Goal: Task Accomplishment & Management: Manage account settings

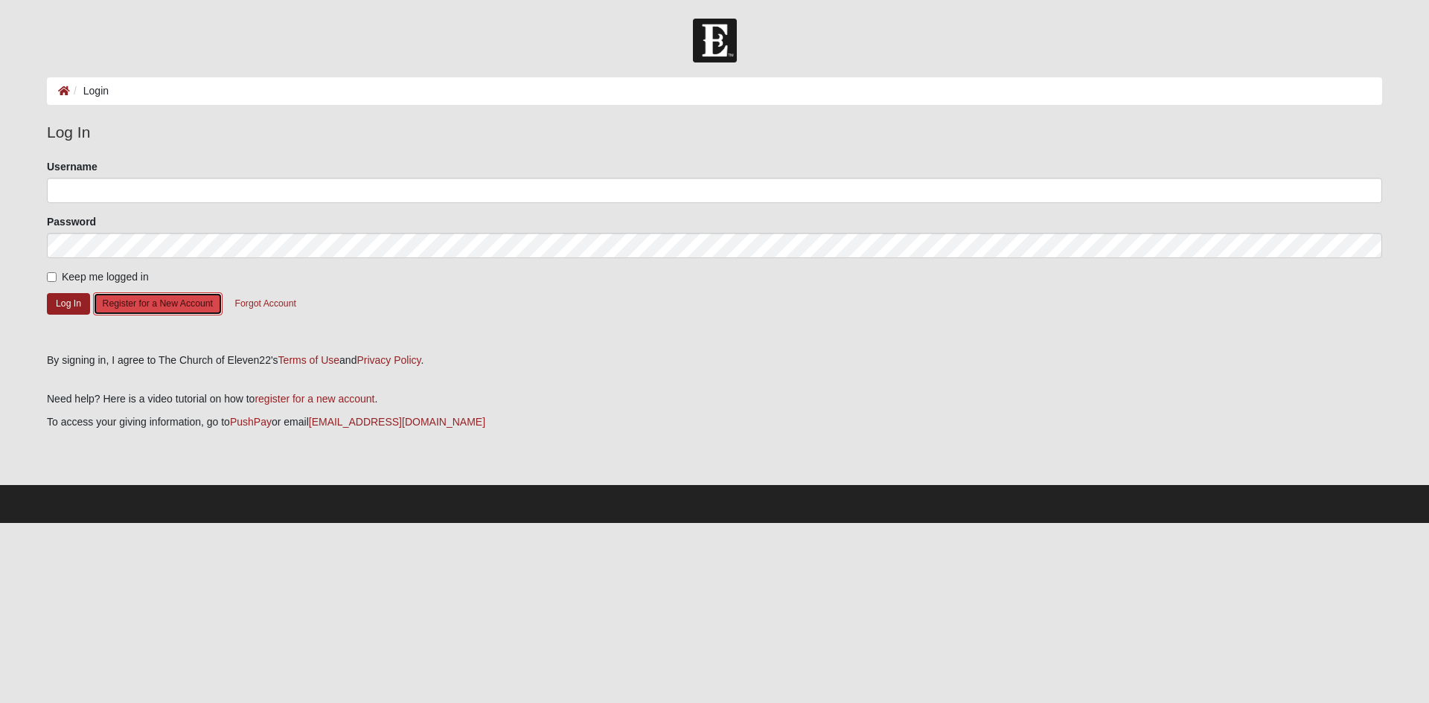
click at [145, 301] on button "Register for a New Account" at bounding box center [158, 304] width 130 height 23
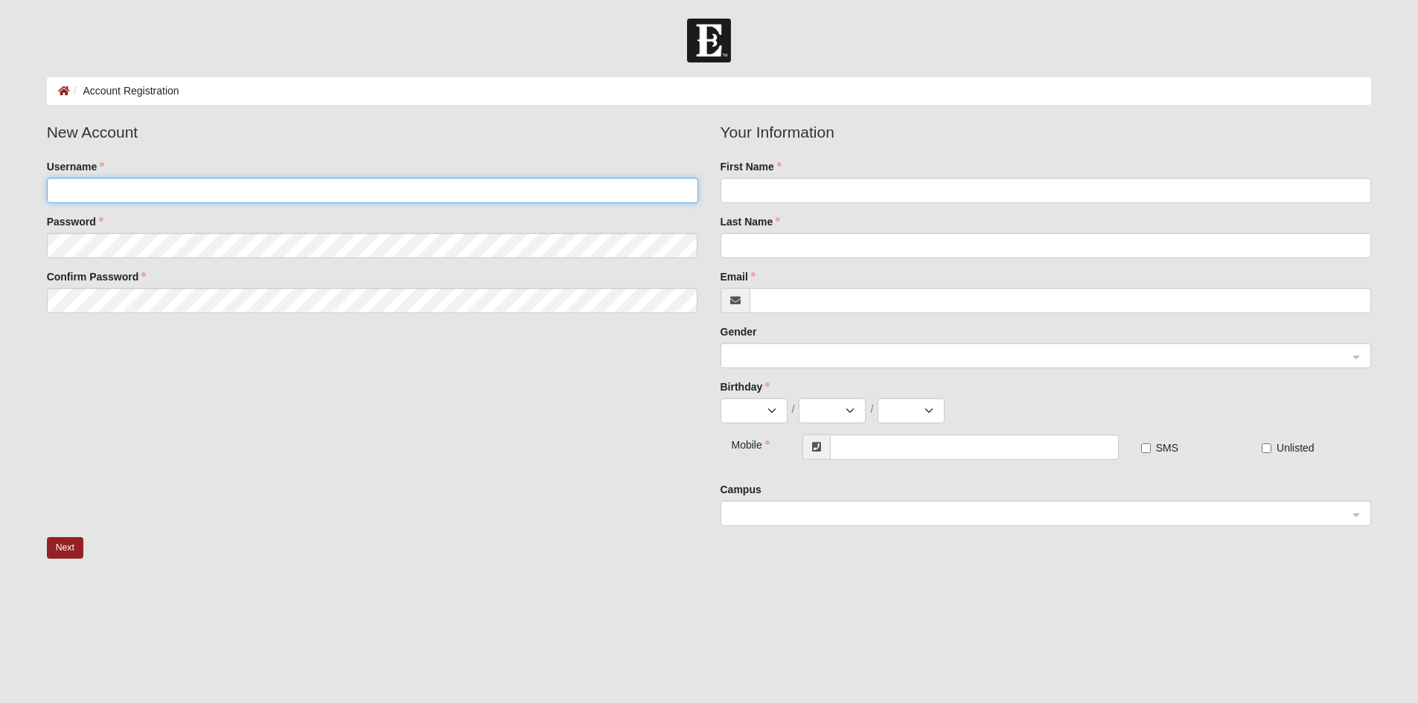
click at [150, 194] on input "Username" at bounding box center [372, 190] width 651 height 25
click at [64, 546] on button "Next" at bounding box center [65, 548] width 36 height 22
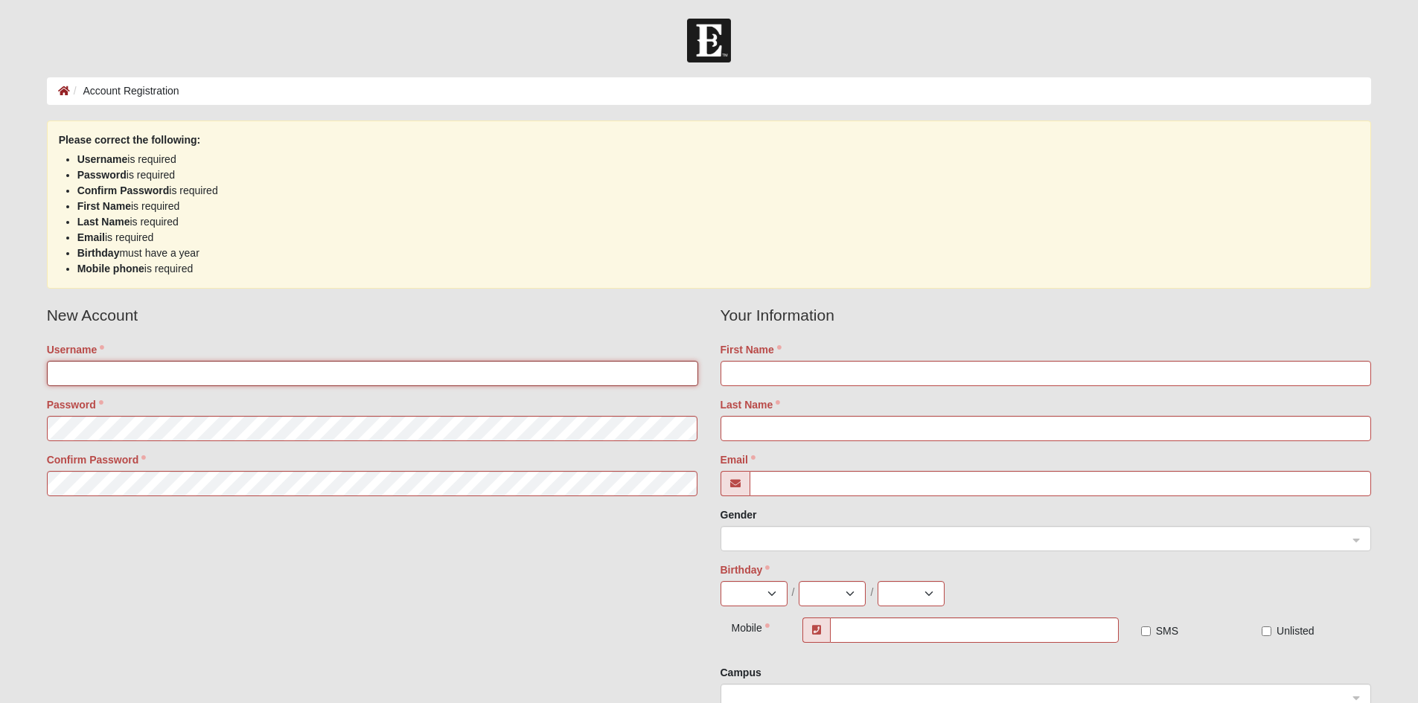
click at [185, 376] on input "Username" at bounding box center [372, 373] width 651 height 25
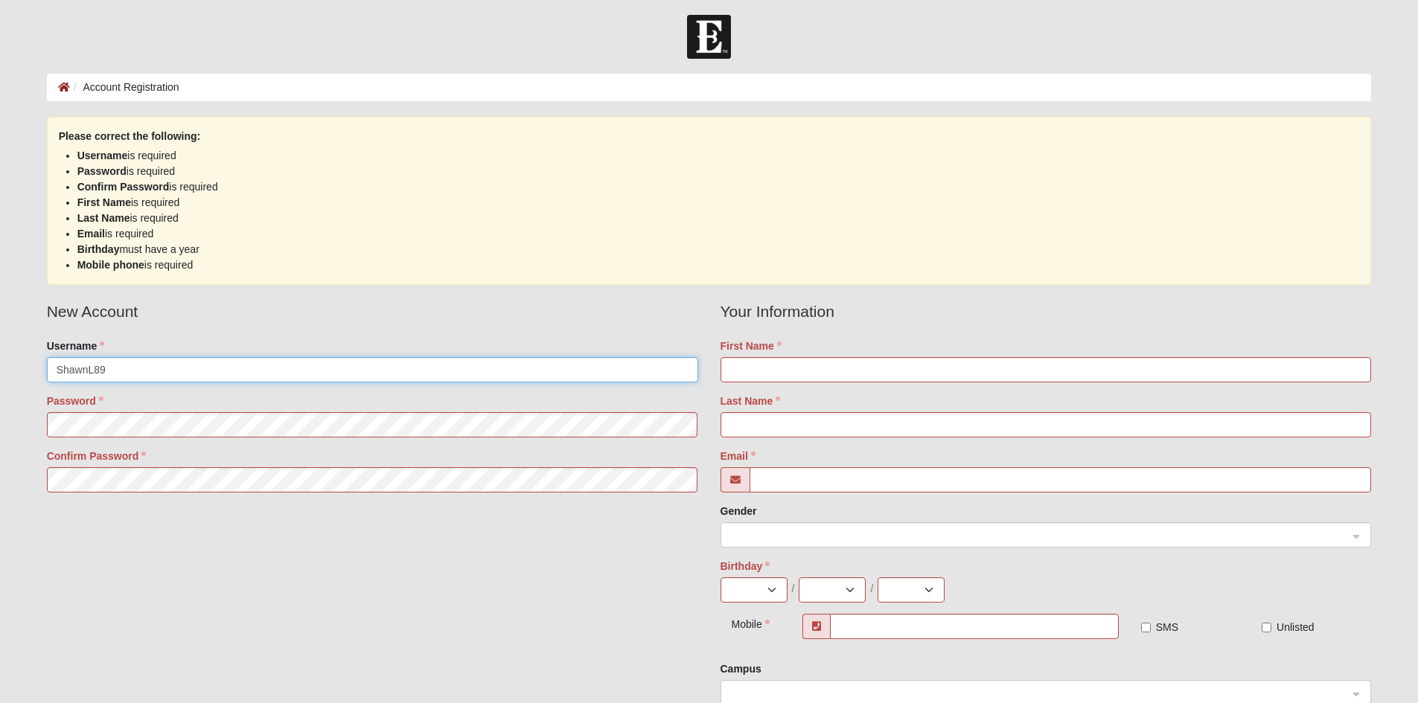
type input "ShawnL89"
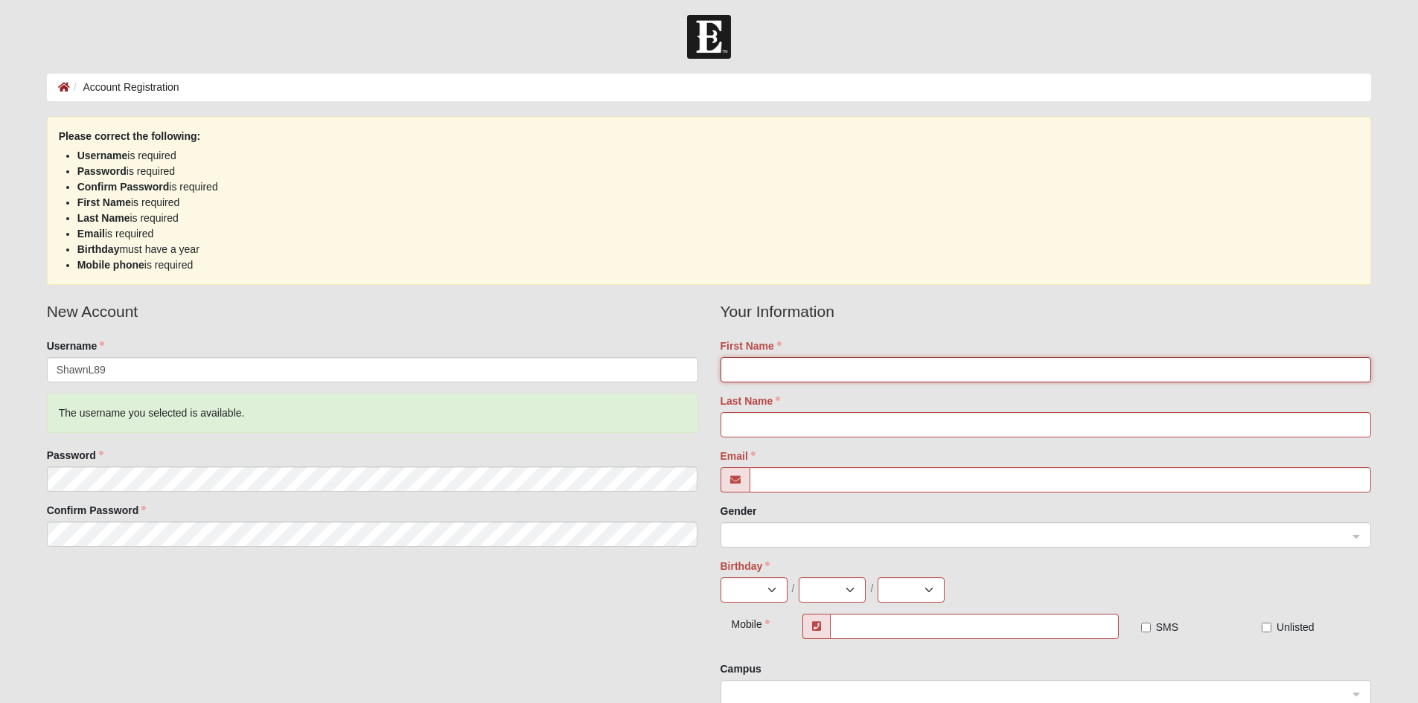
click at [788, 380] on input "First Name" at bounding box center [1046, 369] width 651 height 25
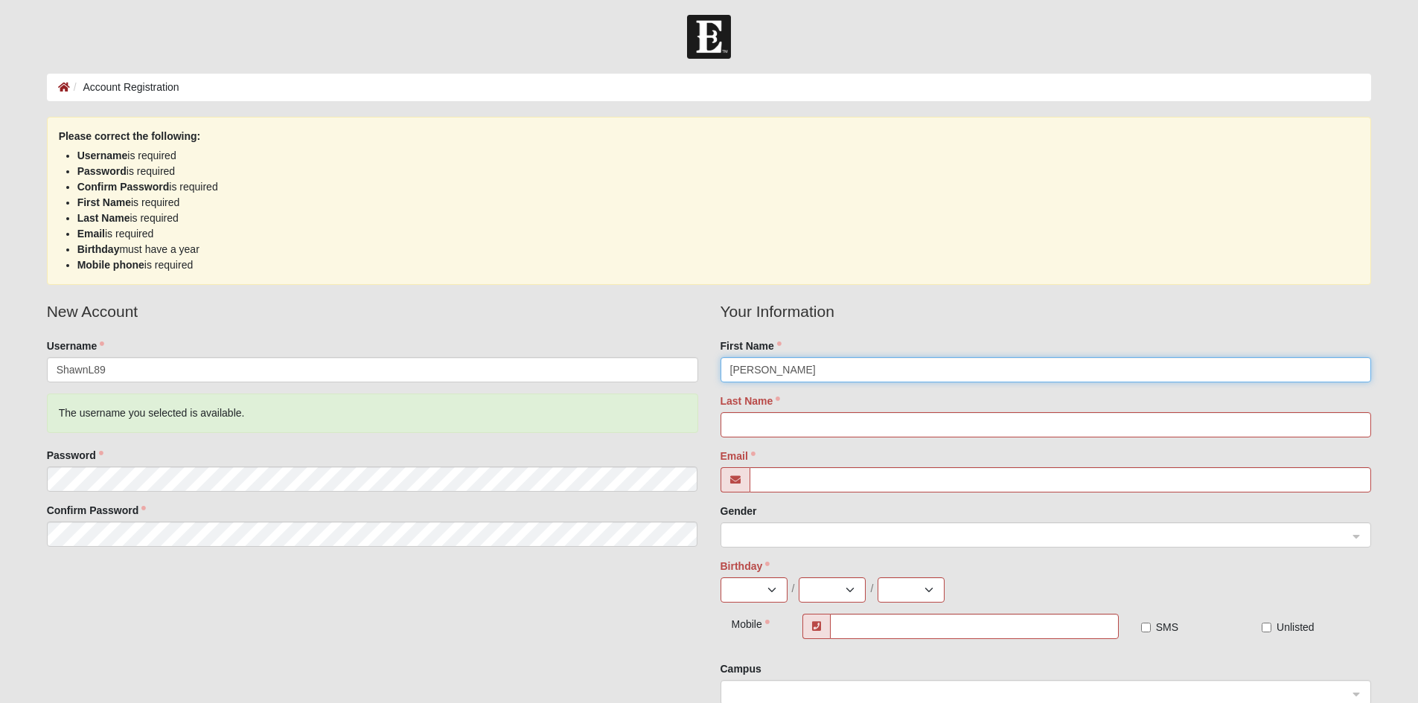
type input "[PERSON_NAME]"
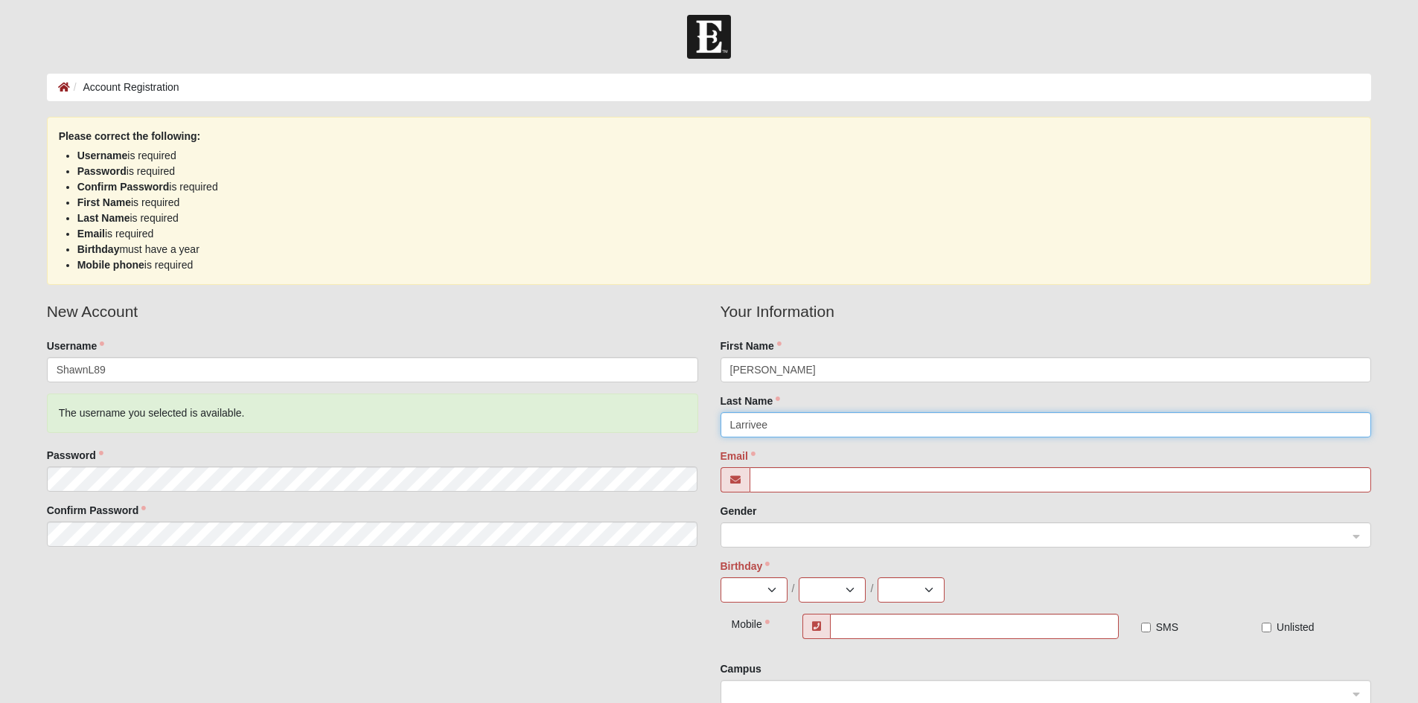
type input "Larrivee"
type input "[EMAIL_ADDRESS][DOMAIN_NAME]"
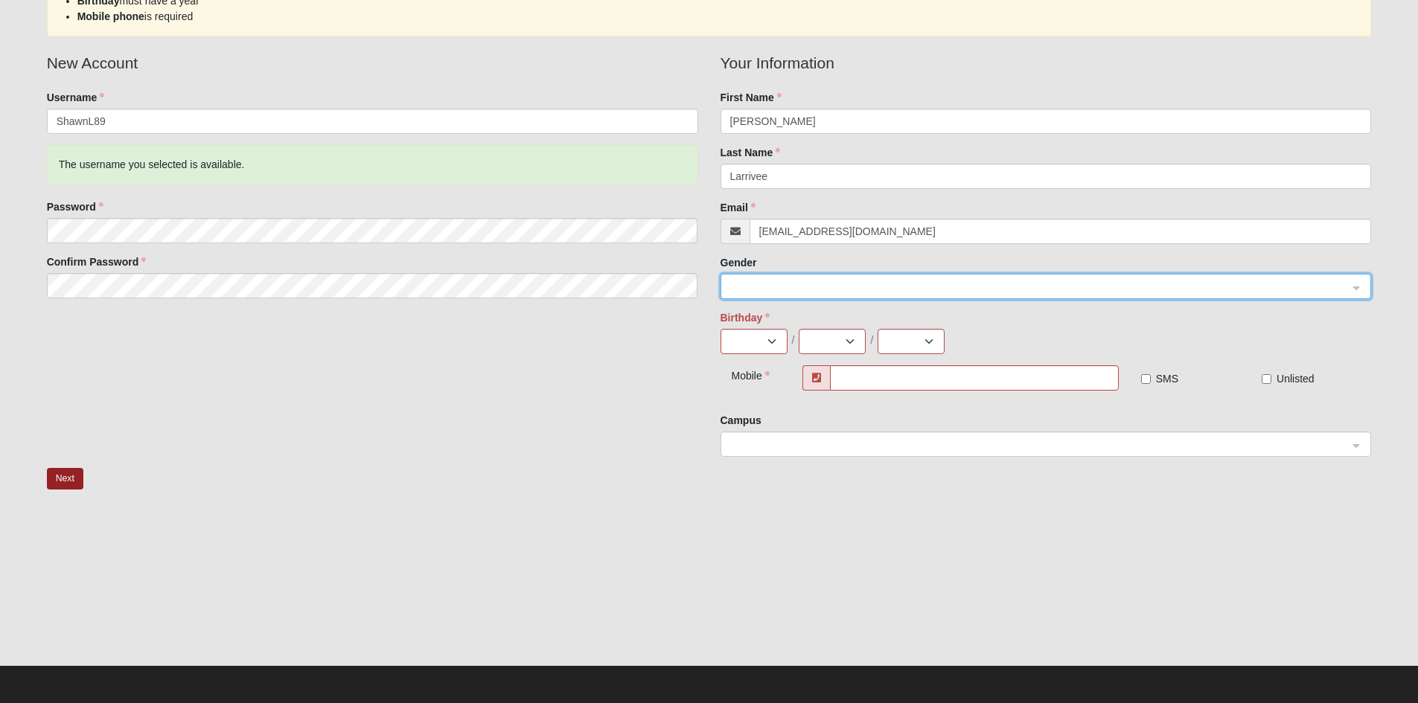
scroll to position [253, 0]
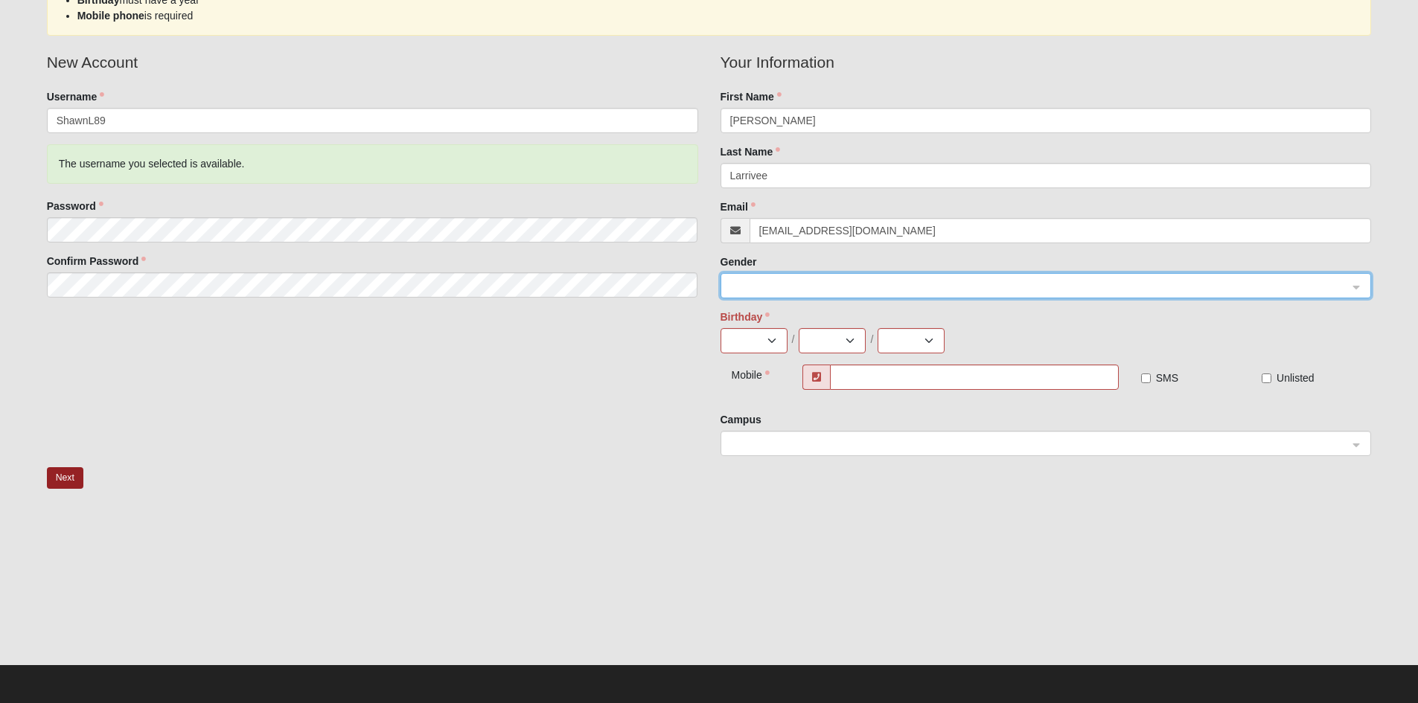
click at [820, 284] on span at bounding box center [1039, 286] width 619 height 16
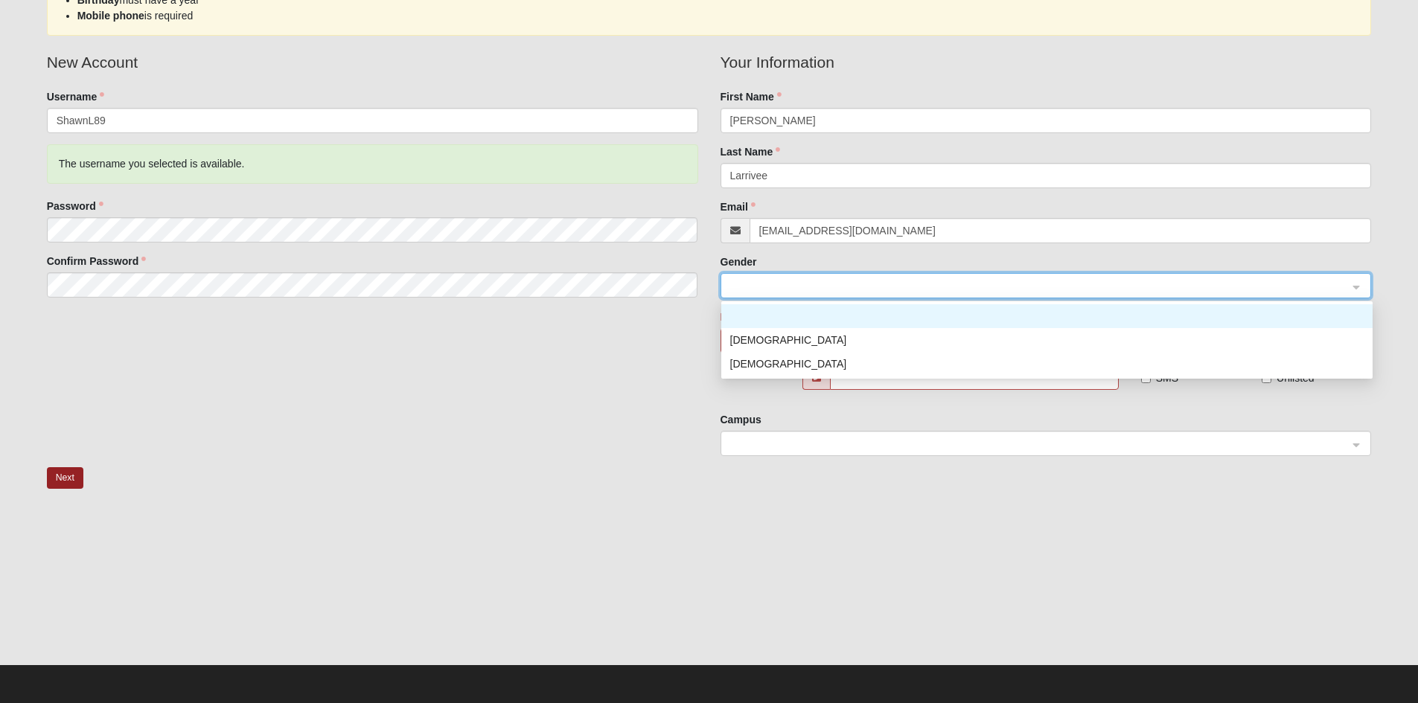
click at [799, 336] on div "[DEMOGRAPHIC_DATA]" at bounding box center [1046, 340] width 633 height 16
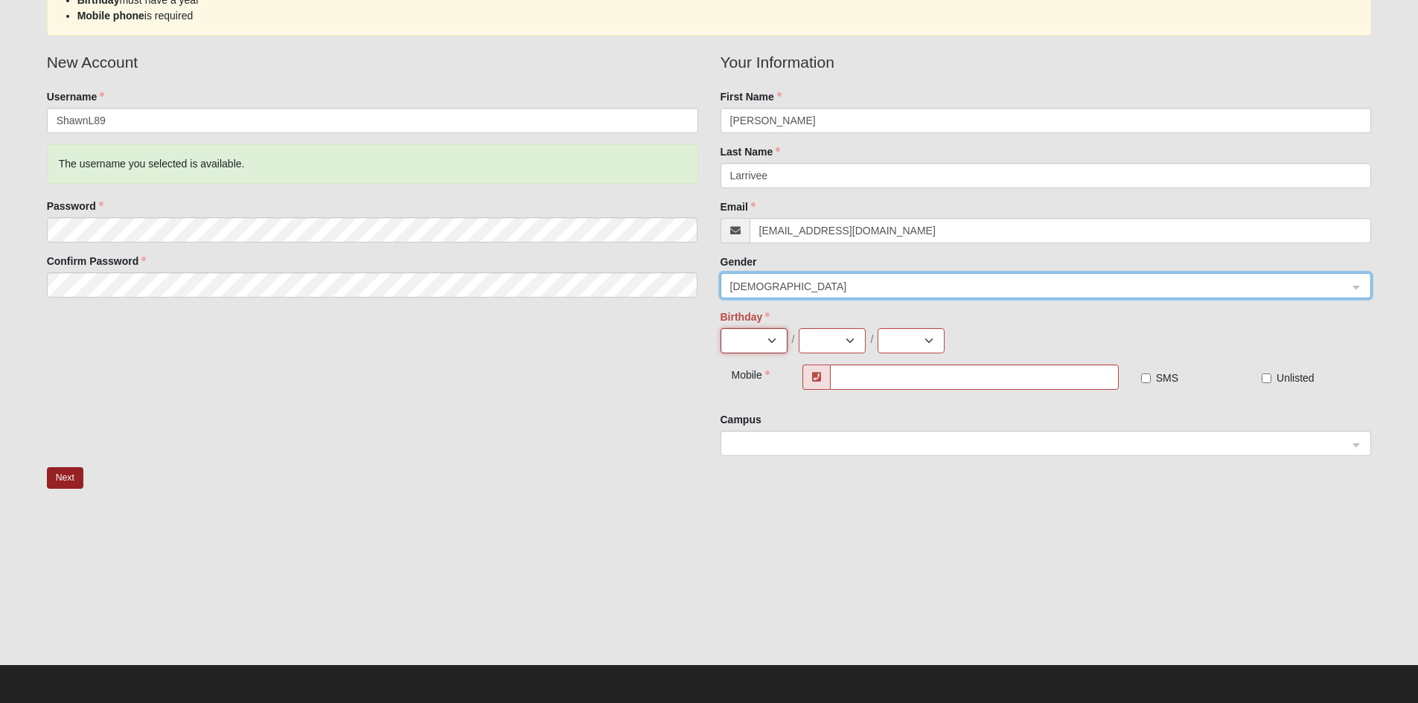
click at [764, 349] on select "Jan Feb Mar Apr May Jun Jul Aug Sep Oct Nov Dec" at bounding box center [754, 340] width 67 height 25
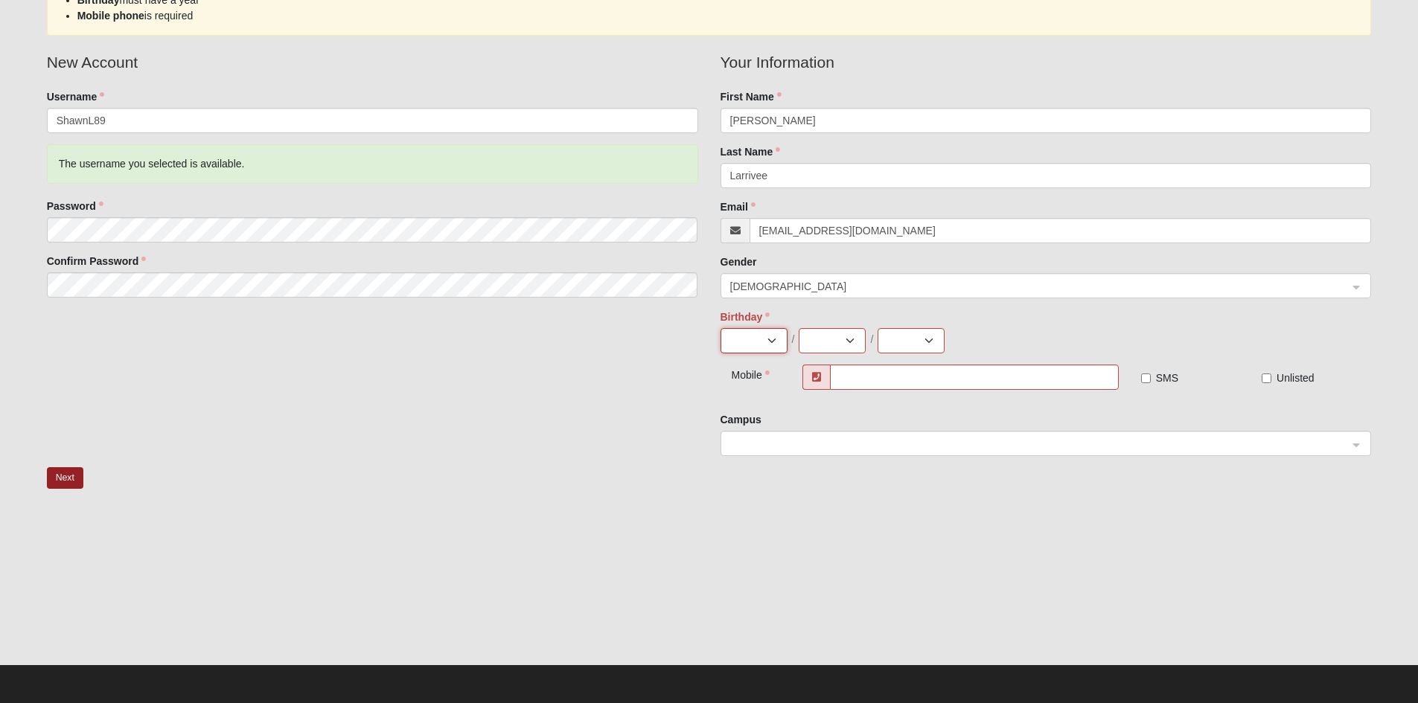
select select "10"
click at [721, 328] on select "Jan Feb Mar Apr May Jun Jul Aug Sep Oct Nov Dec" at bounding box center [754, 340] width 67 height 25
click at [854, 328] on select "1 2 3 4 5 6 7 8 9 10 11 12 13 14 15 16 17 18 19 20 21 22 23 24 25 26 27 28 29 3…" at bounding box center [832, 340] width 67 height 25
select select "20"
click at [799, 328] on select "1 2 3 4 5 6 7 8 9 10 11 12 13 14 15 16 17 18 19 20 21 22 23 24 25 26 27 28 29 3…" at bounding box center [832, 340] width 67 height 25
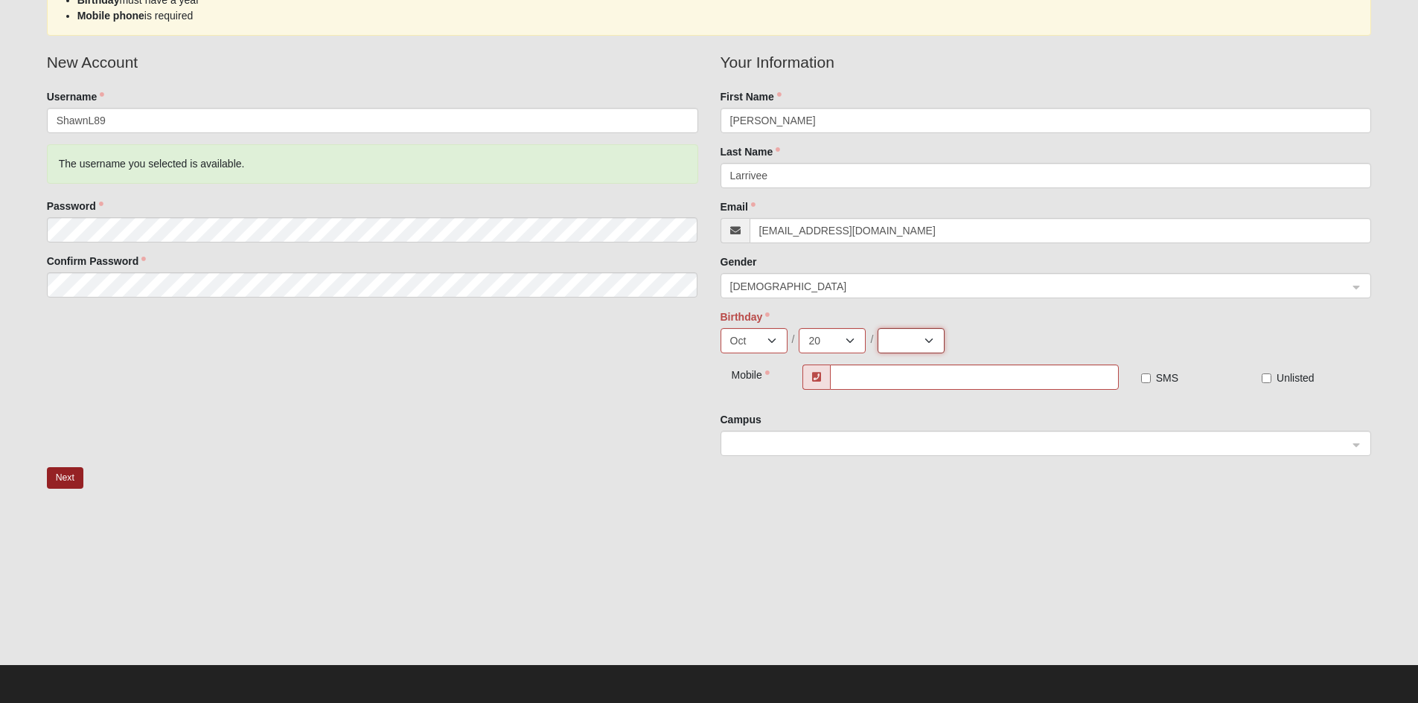
click at [930, 340] on select "2025 2024 2023 2022 2021 2020 2019 2018 2017 2016 2015 2014 2013 2012 2011 2010…" at bounding box center [911, 340] width 67 height 25
select select "1989"
click at [878, 328] on select "2025 2024 2023 2022 2021 2020 2019 2018 2017 2016 2015 2014 2013 2012 2011 2010…" at bounding box center [911, 340] width 67 height 25
click at [875, 372] on input "text" at bounding box center [974, 377] width 288 height 25
type input "[PHONE_NUMBER]"
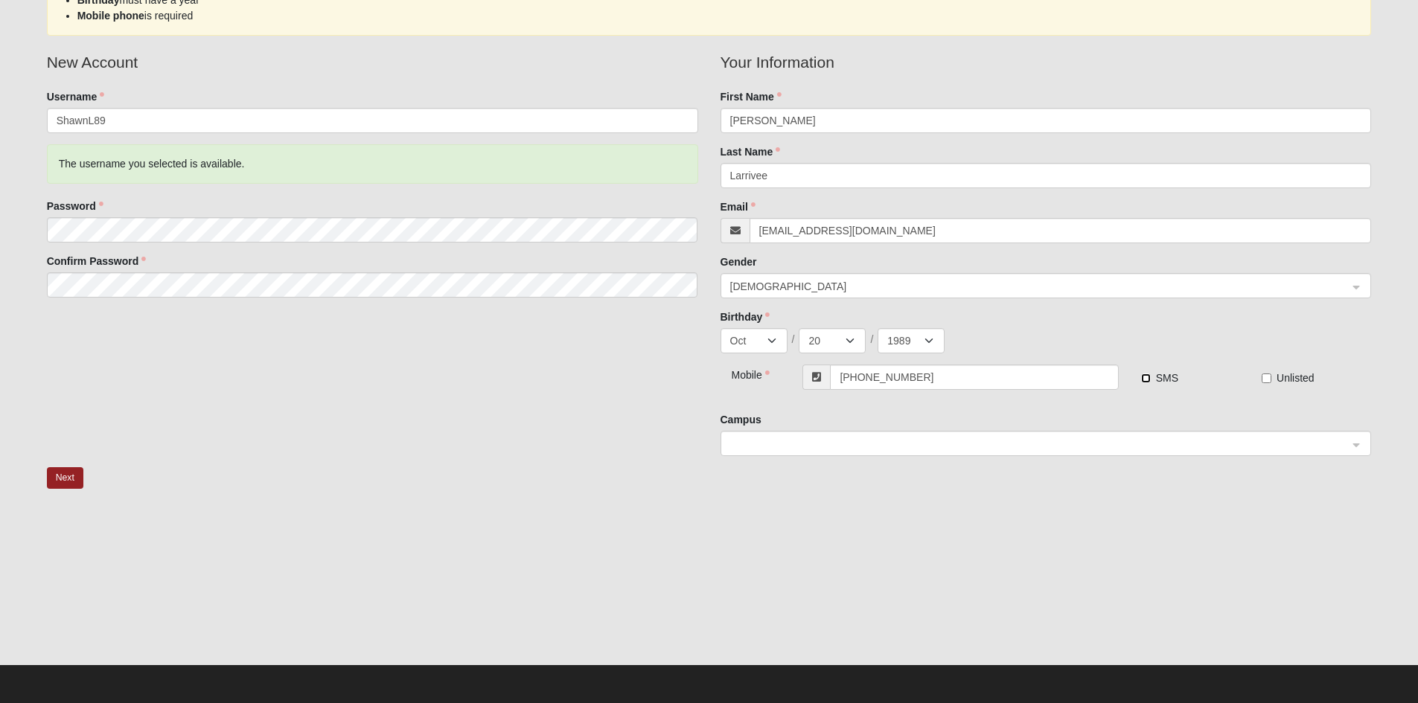
click at [1146, 377] on input "SMS" at bounding box center [1146, 379] width 10 height 10
checkbox input "true"
click at [1071, 438] on span at bounding box center [1039, 444] width 619 height 16
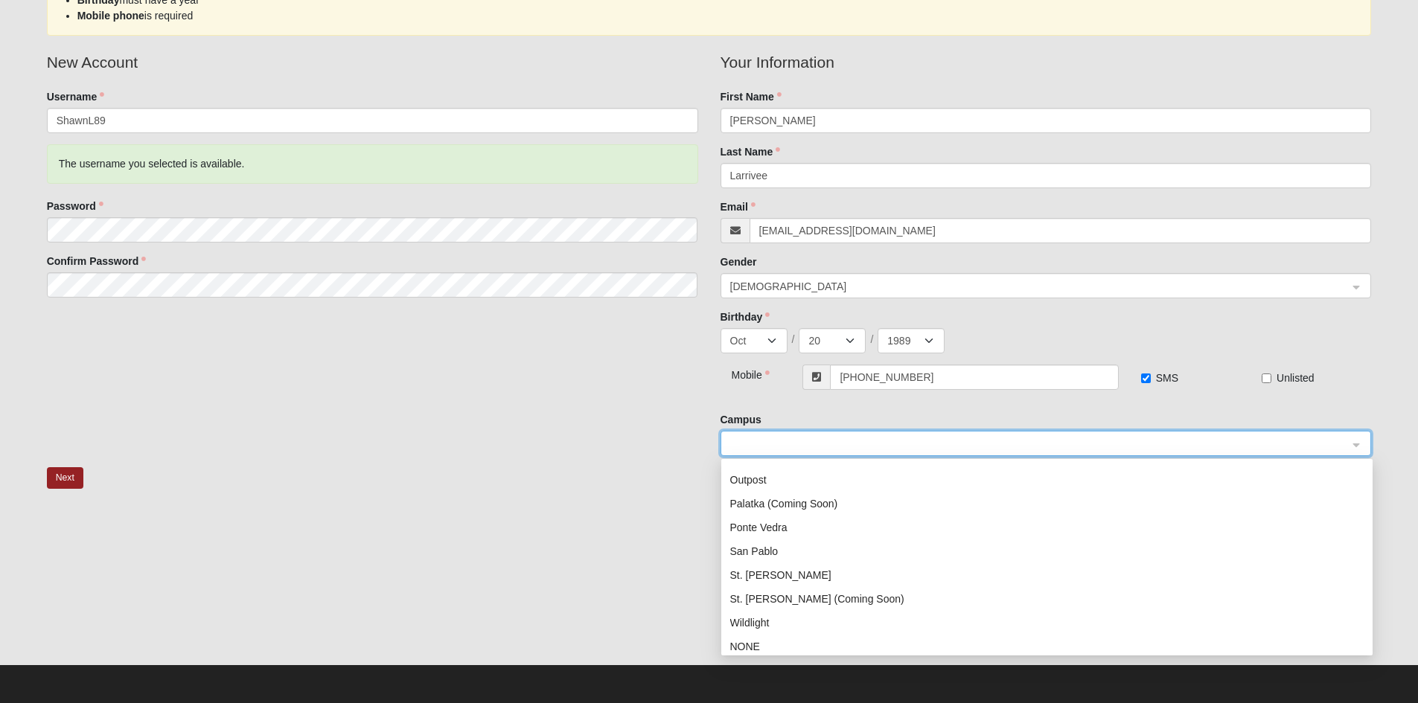
scroll to position [214, 0]
click at [779, 498] on div "Palatka (Coming Soon)" at bounding box center [1046, 498] width 633 height 16
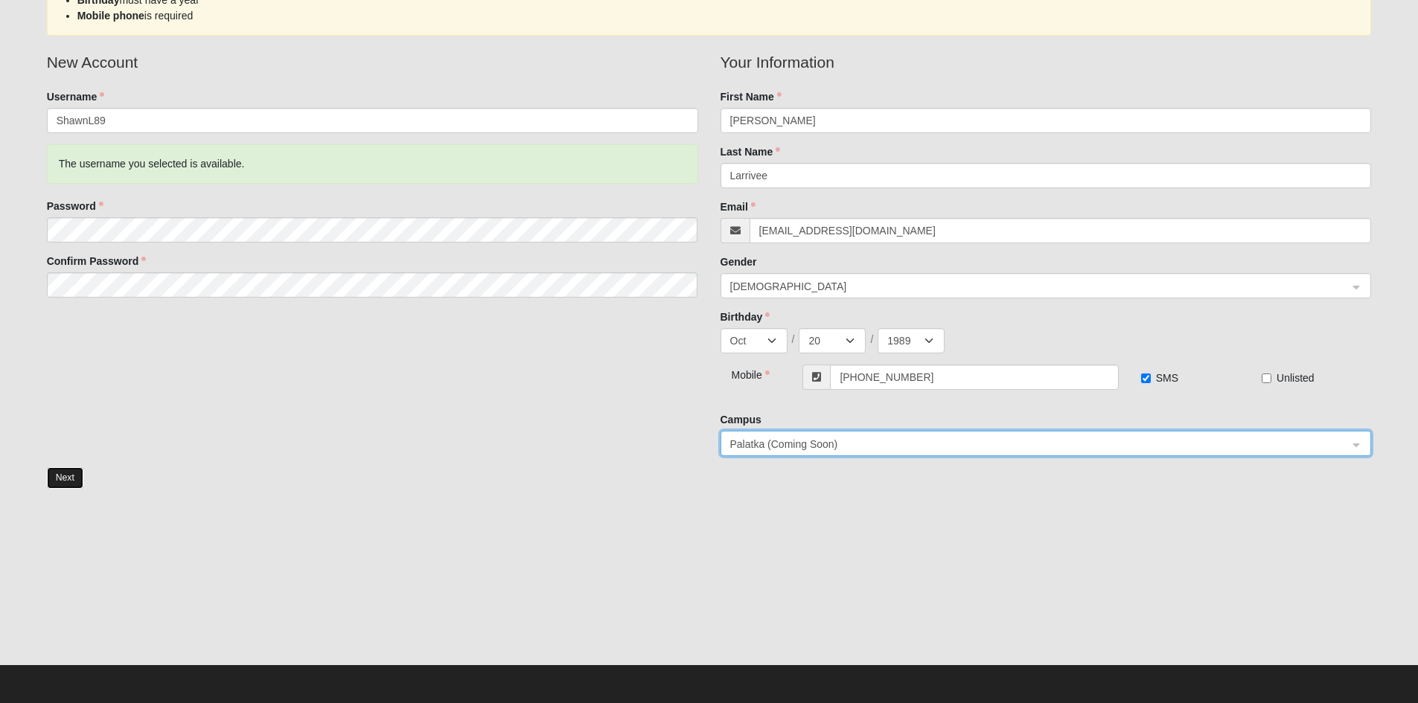
click at [74, 467] on button "Next" at bounding box center [65, 478] width 36 height 22
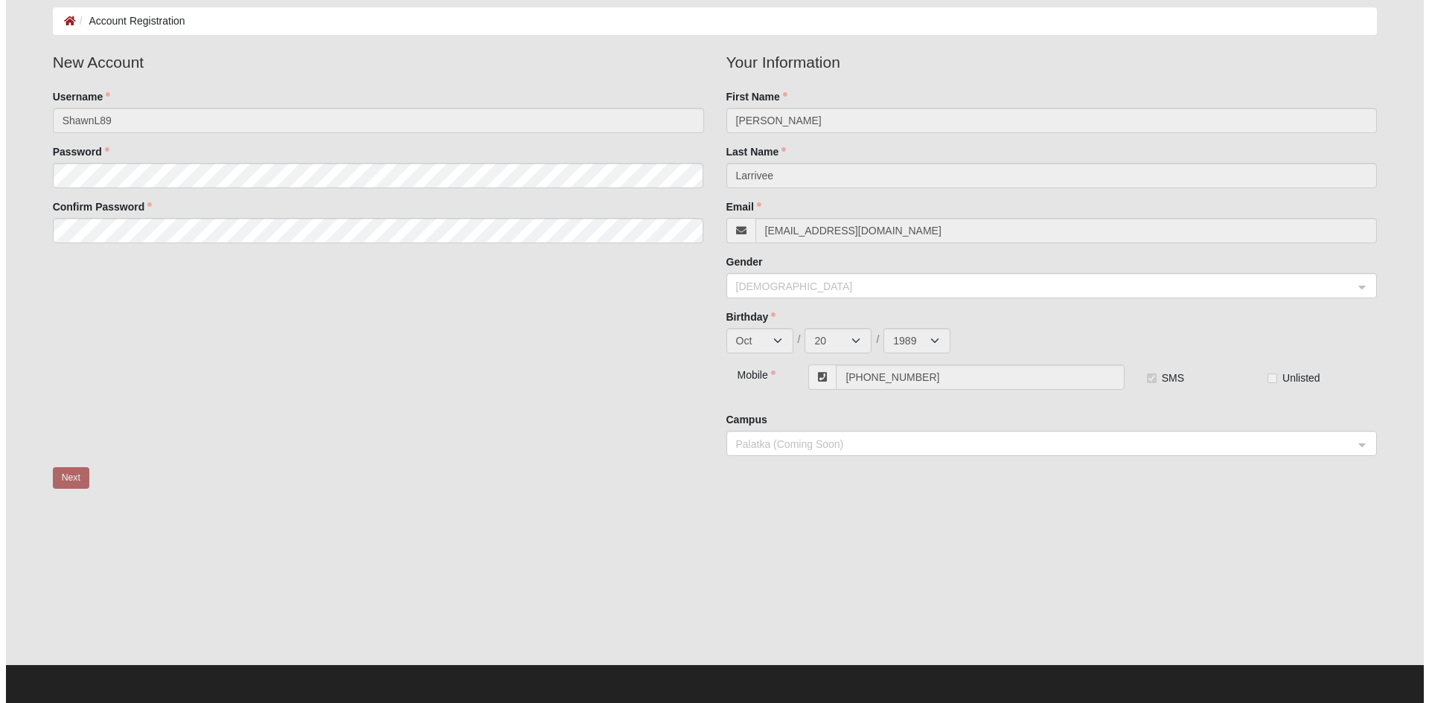
scroll to position [0, 0]
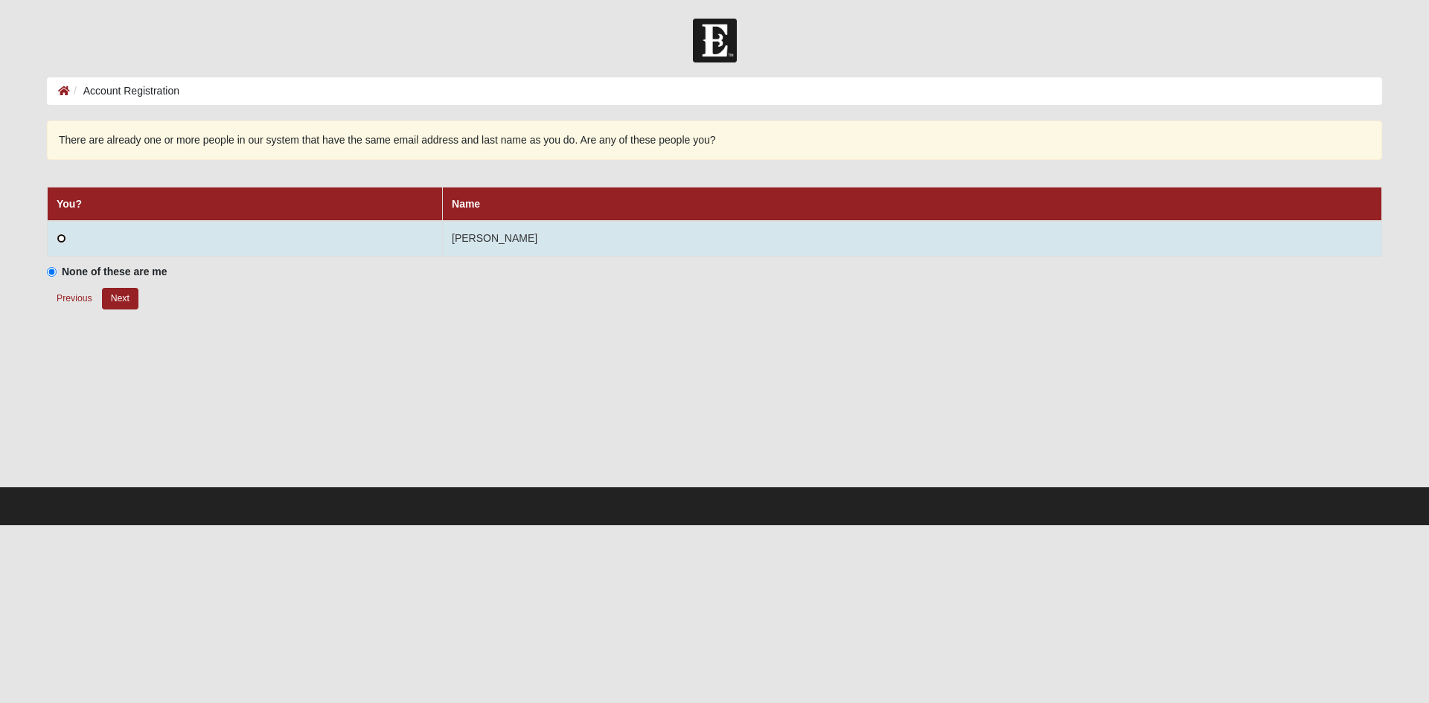
click at [63, 241] on input "radio" at bounding box center [62, 239] width 10 height 10
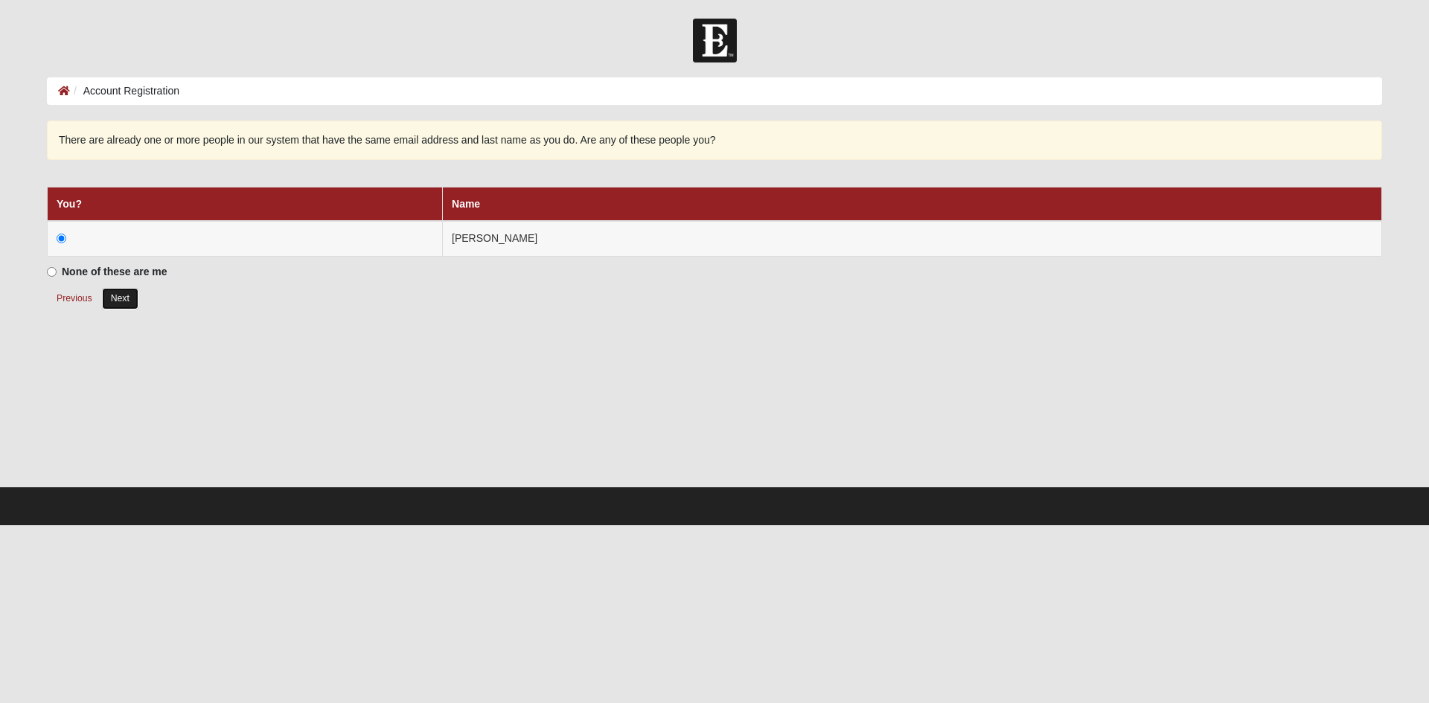
click at [109, 304] on button "Next" at bounding box center [120, 299] width 36 height 22
radio input "true"
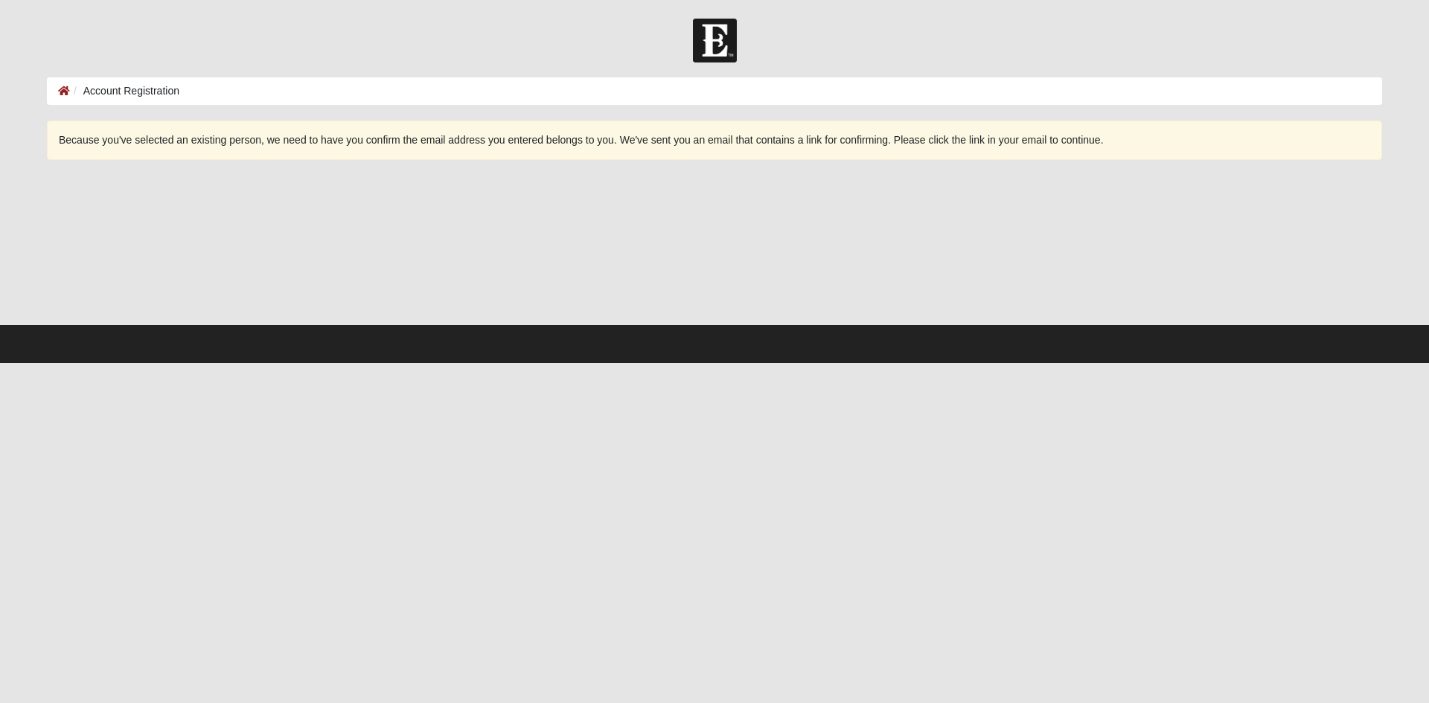
click at [126, 92] on li "Account Registration" at bounding box center [124, 91] width 109 height 16
click at [63, 86] on icon at bounding box center [64, 91] width 12 height 10
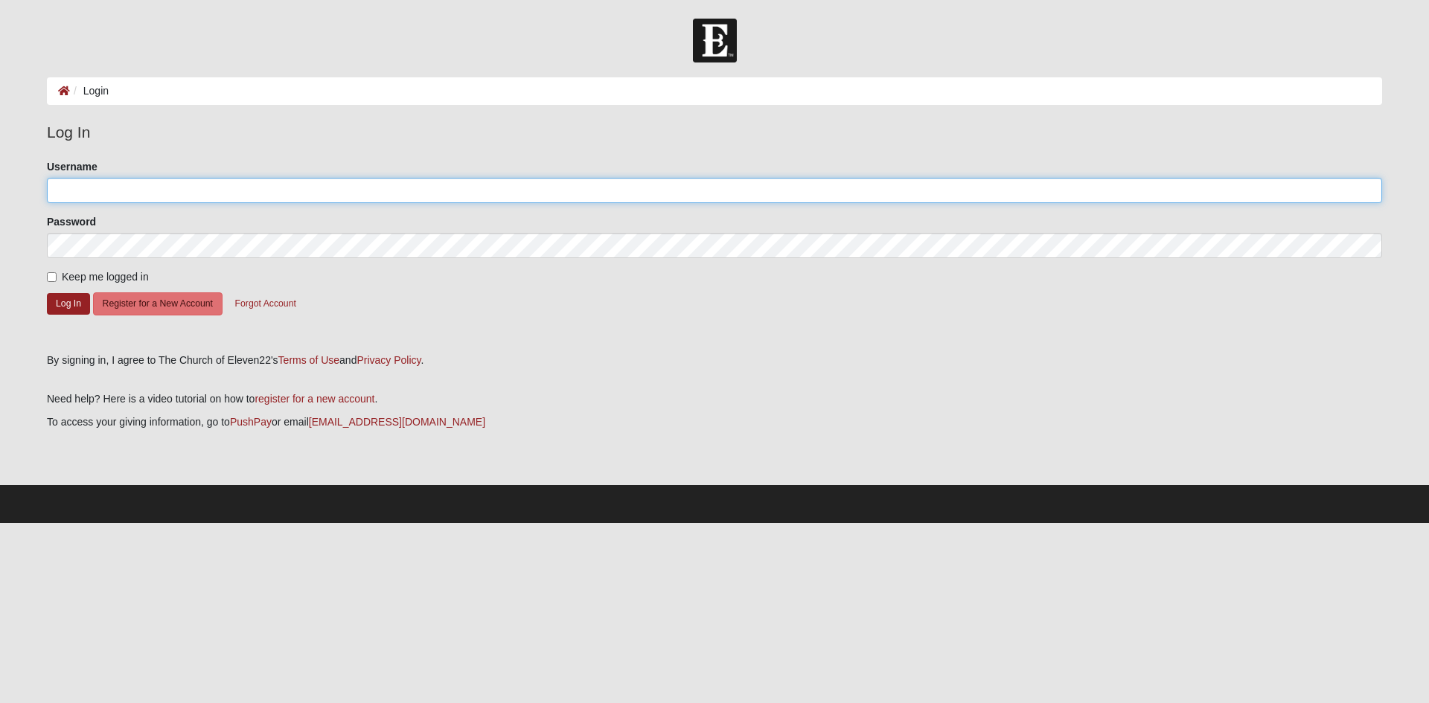
type input "ShawnL89"
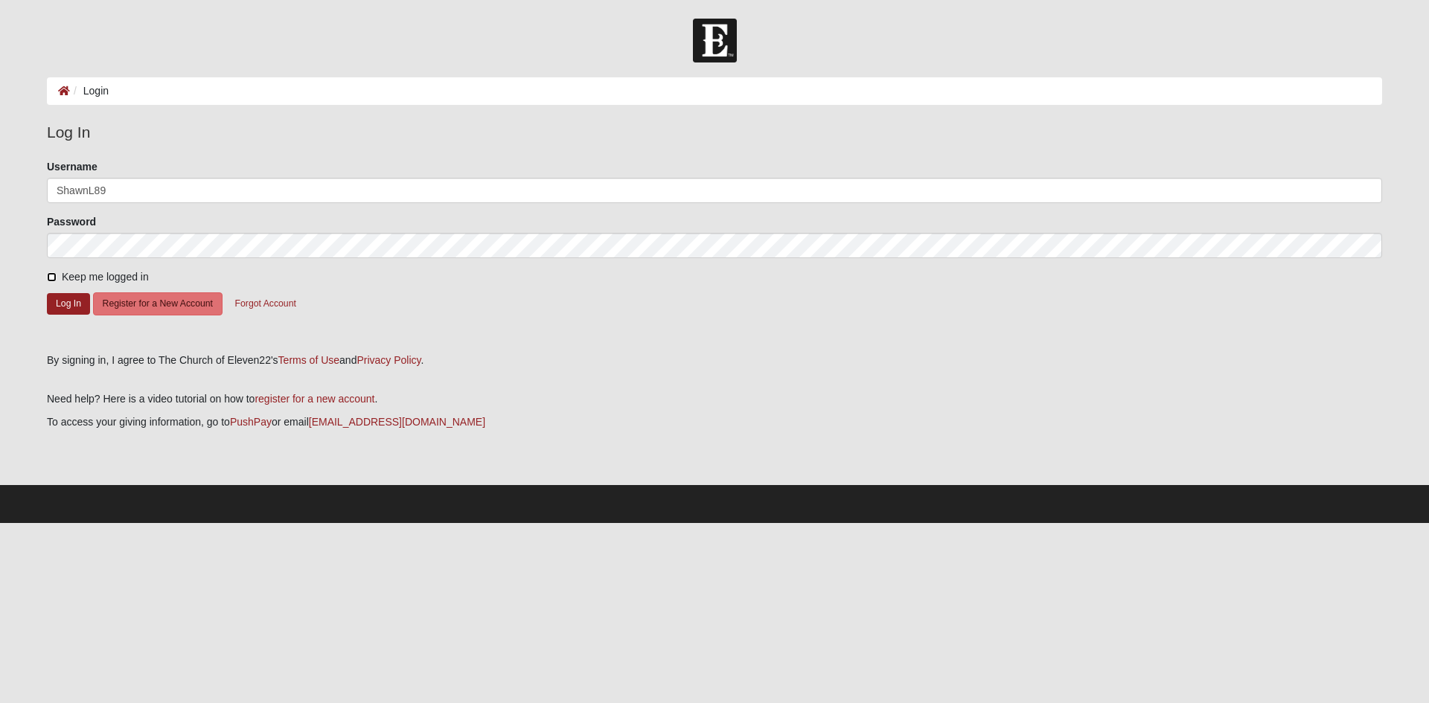
click at [48, 272] on input "Keep me logged in" at bounding box center [52, 277] width 10 height 10
checkbox input "true"
click at [61, 299] on button "Log In" at bounding box center [68, 304] width 43 height 22
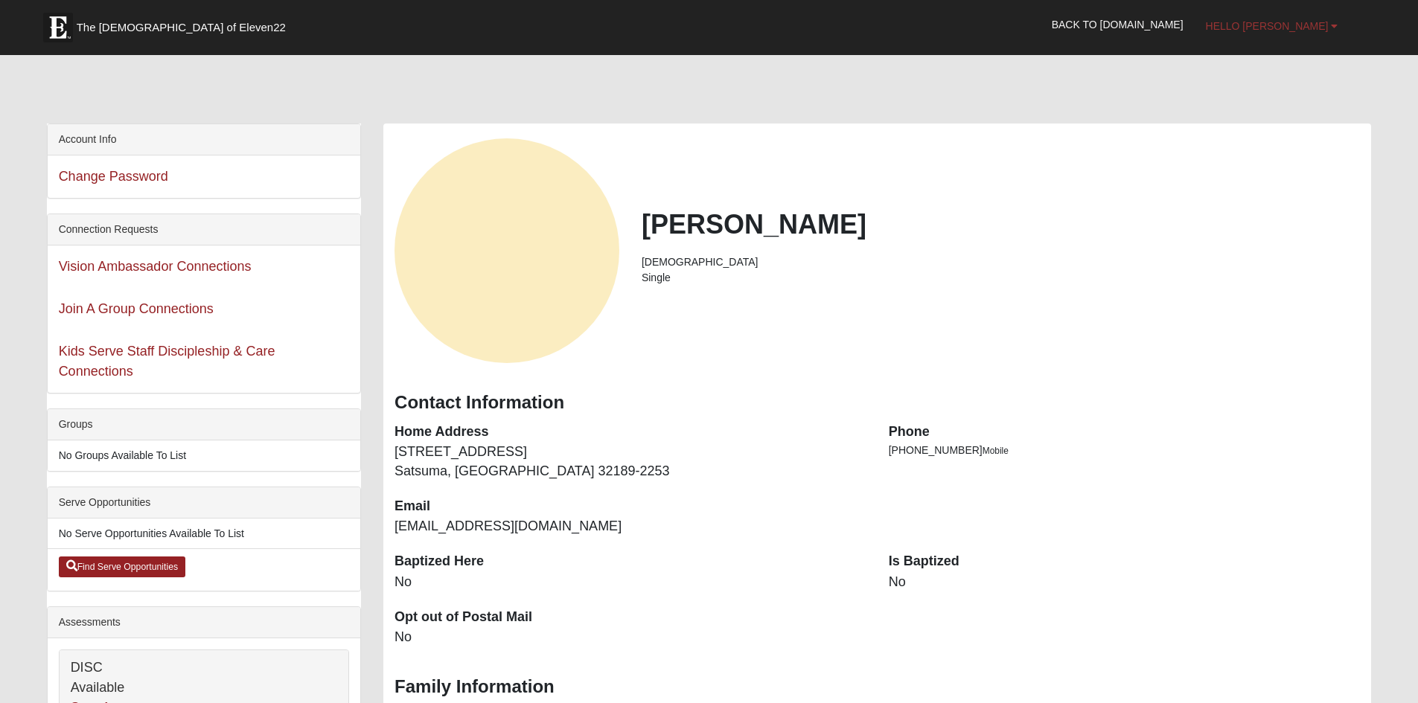
click at [1301, 23] on span "Hello [PERSON_NAME]" at bounding box center [1267, 26] width 123 height 12
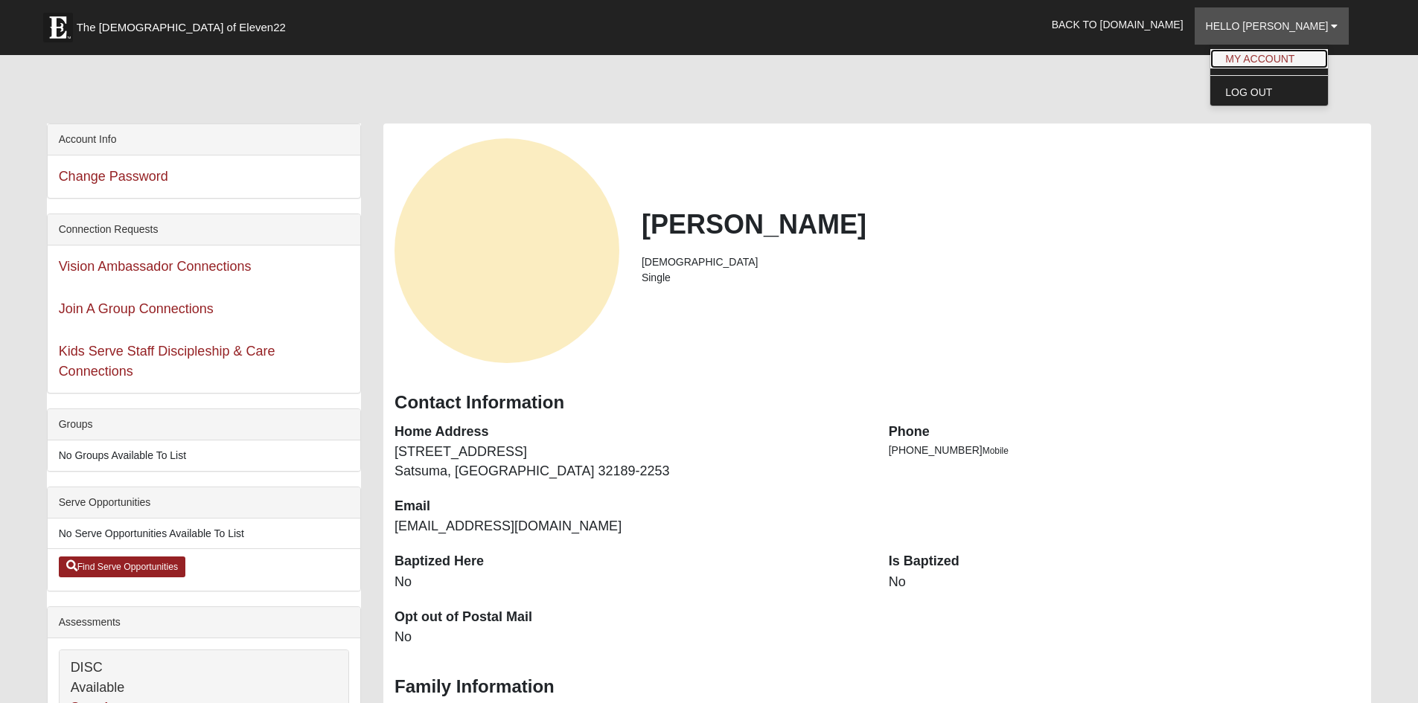
click at [1291, 55] on link "My Account" at bounding box center [1269, 58] width 118 height 19
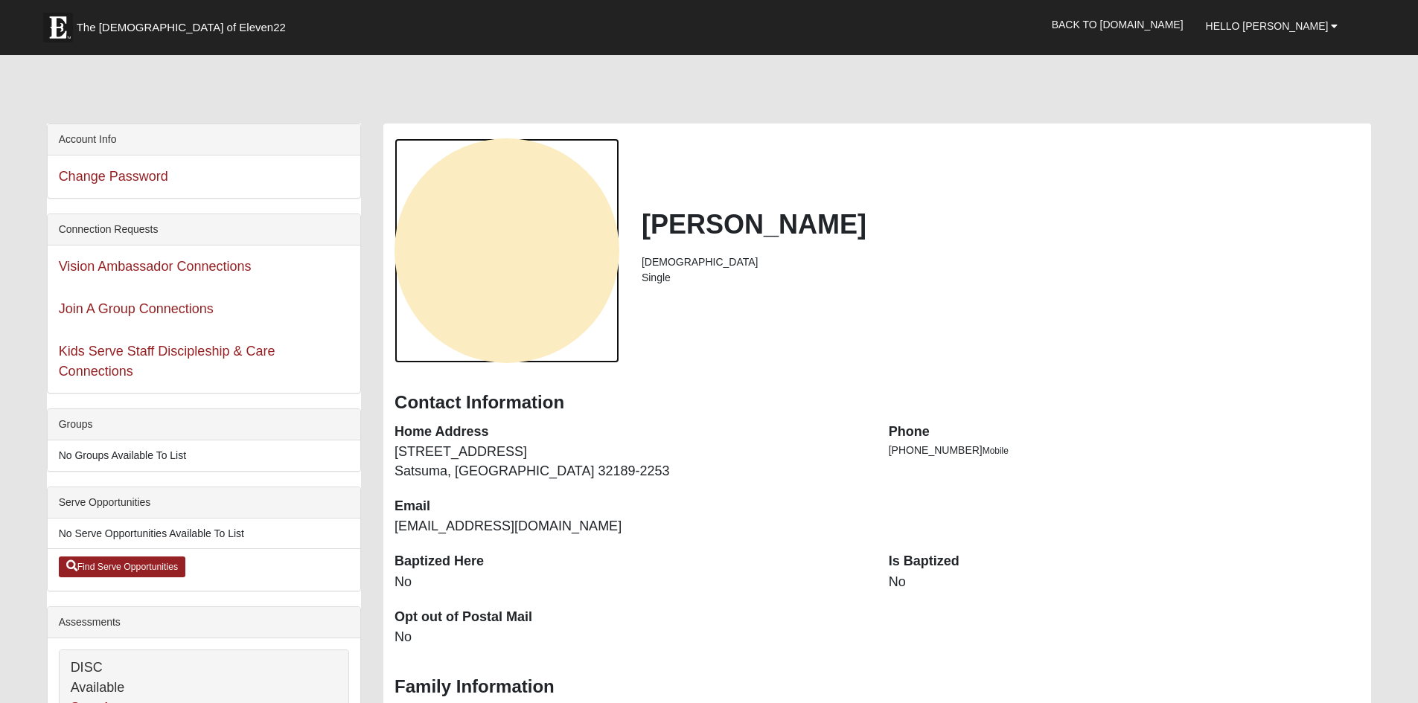
click at [487, 294] on div "View Fullsize Photo" at bounding box center [507, 250] width 225 height 225
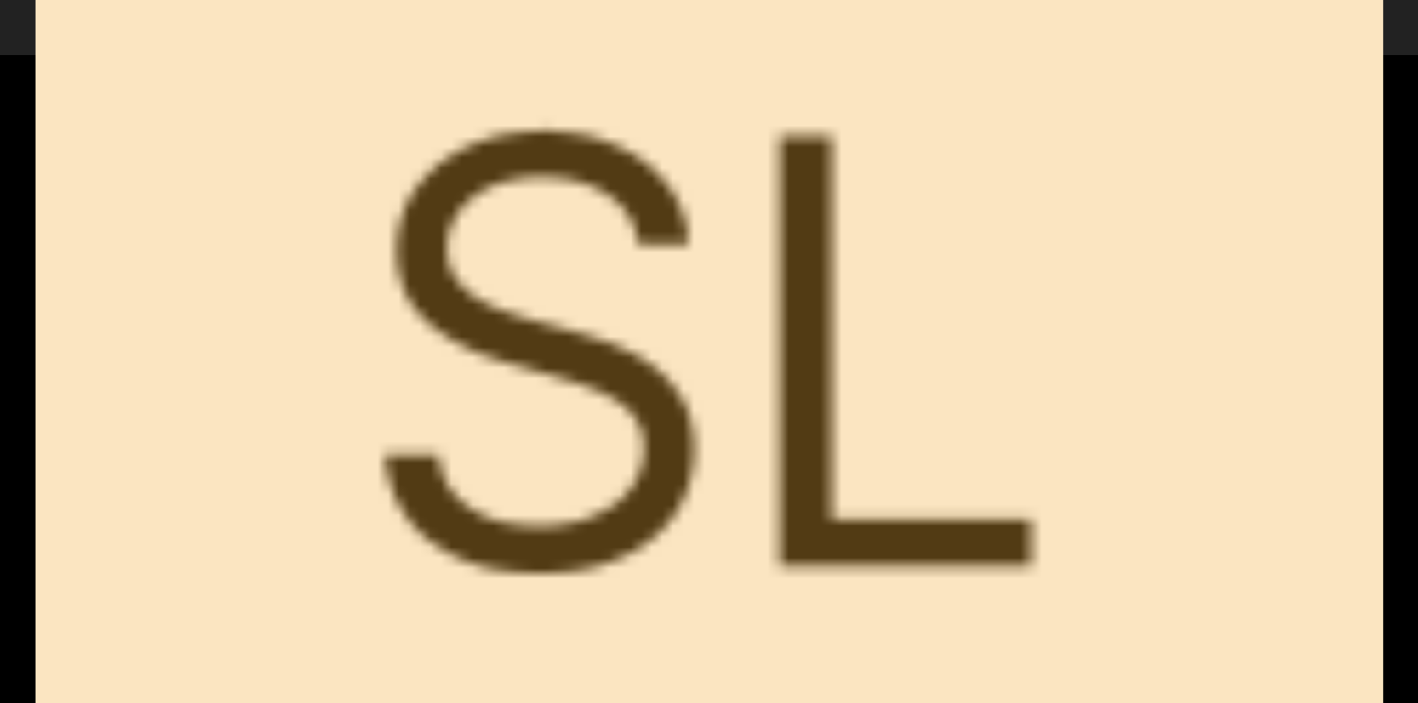
click at [1068, 46] on div "View Fullsize Photo" at bounding box center [709, 351] width 1347 height 1347
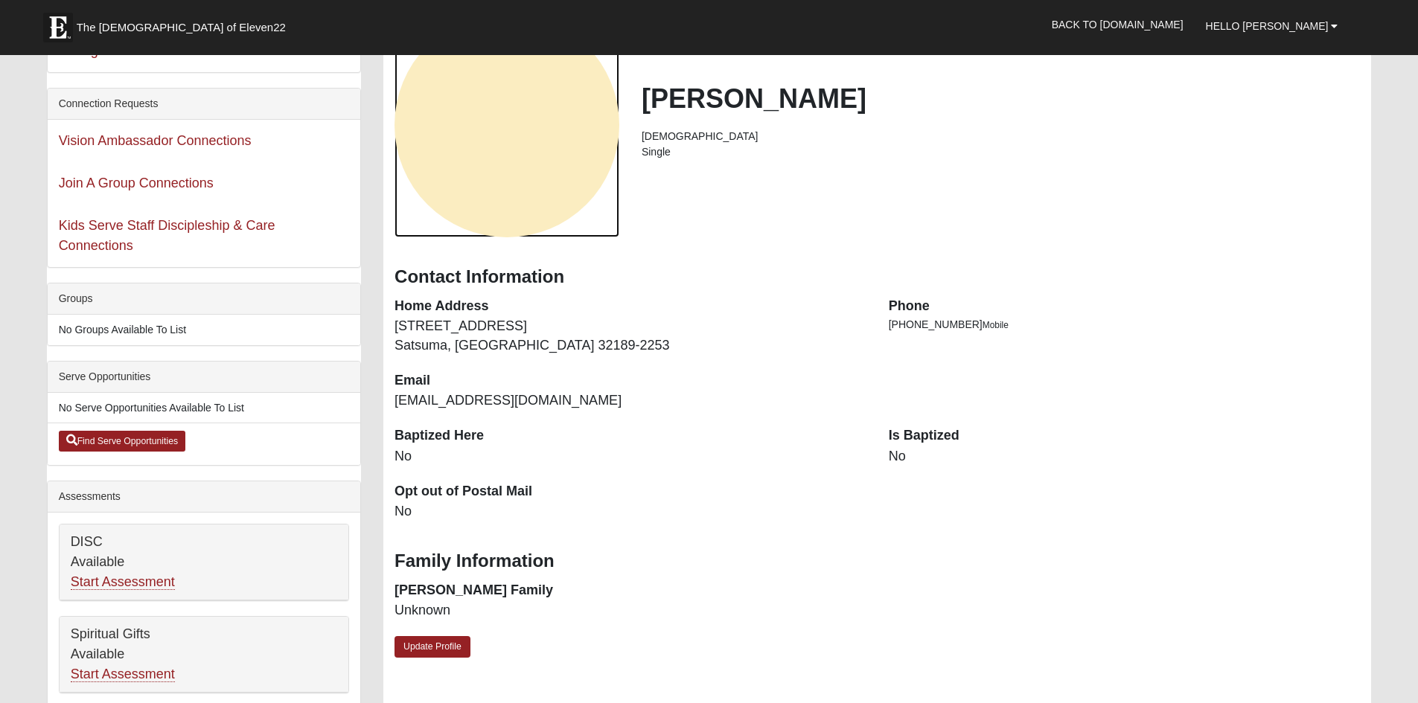
scroll to position [134, 0]
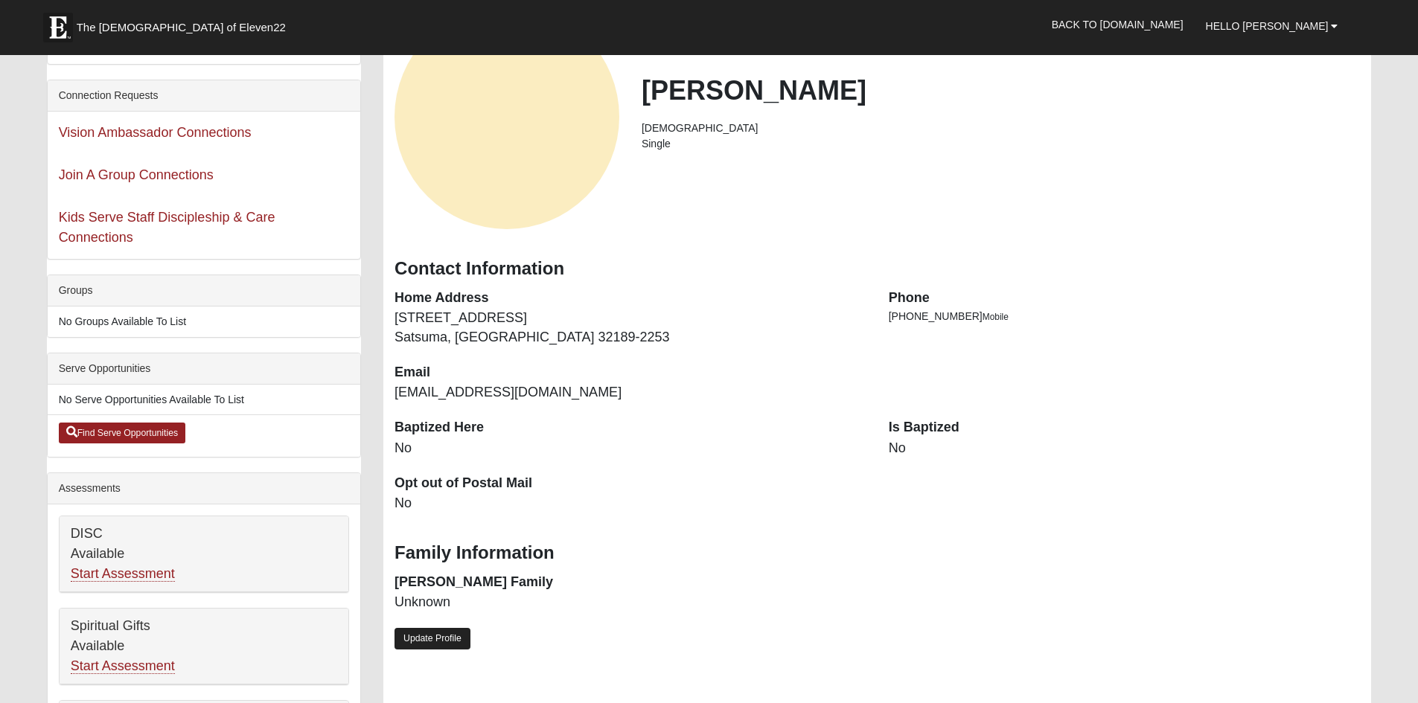
click at [442, 629] on link "Update Profile" at bounding box center [433, 639] width 76 height 22
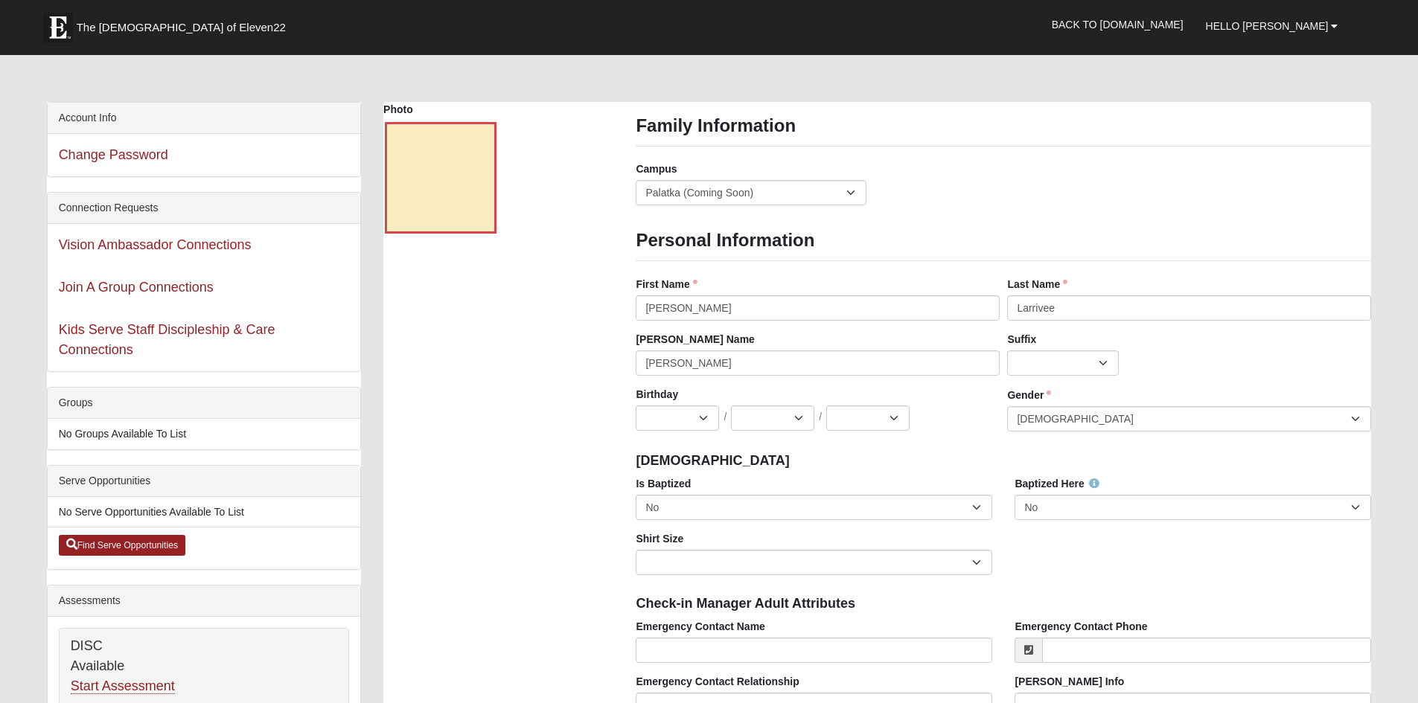
scroll to position [0, 0]
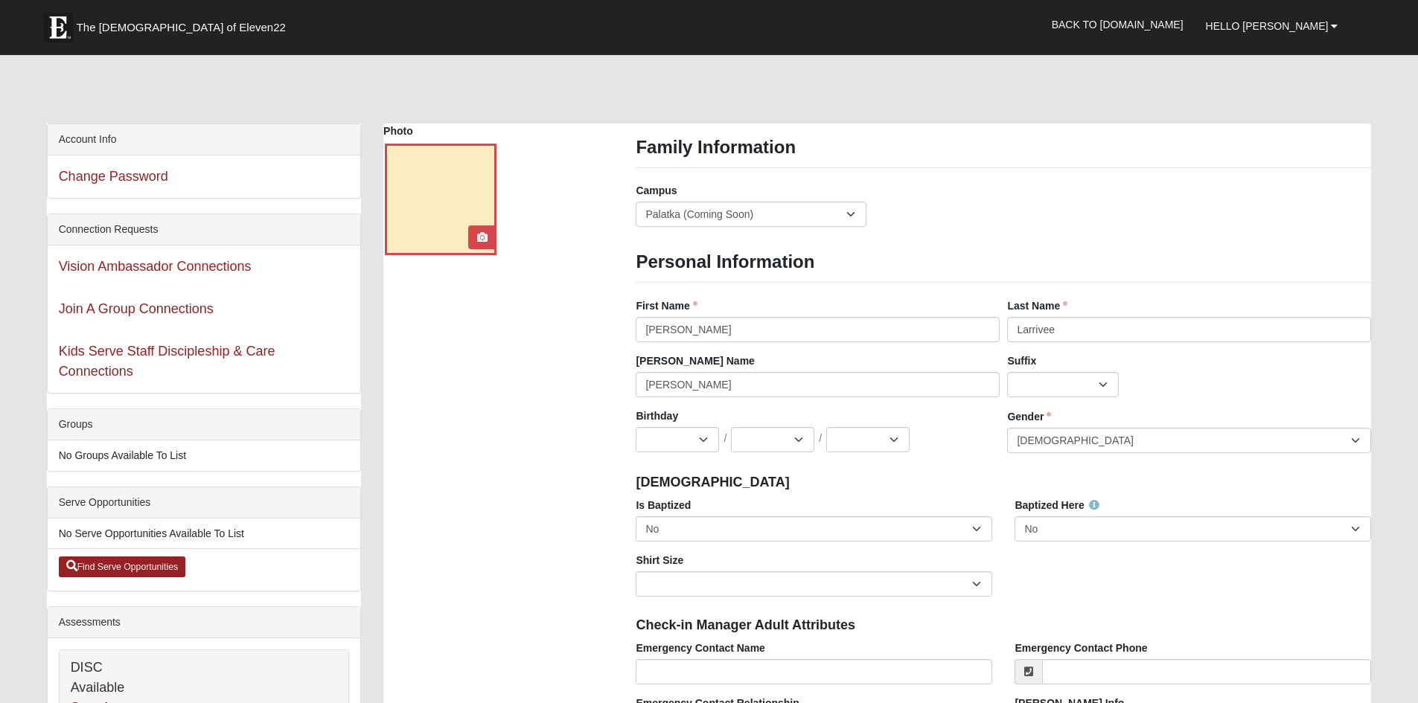
click at [438, 199] on div at bounding box center [441, 200] width 112 height 112
click at [485, 233] on icon at bounding box center [482, 237] width 10 height 10
click at [712, 435] on select "Jan Feb Mar Apr May Jun Jul Aug Sep Oct Nov Dec" at bounding box center [677, 439] width 83 height 25
select select "10"
click at [636, 427] on select "Jan Feb Mar Apr May Jun Jul Aug Sep Oct Nov Dec" at bounding box center [677, 439] width 83 height 25
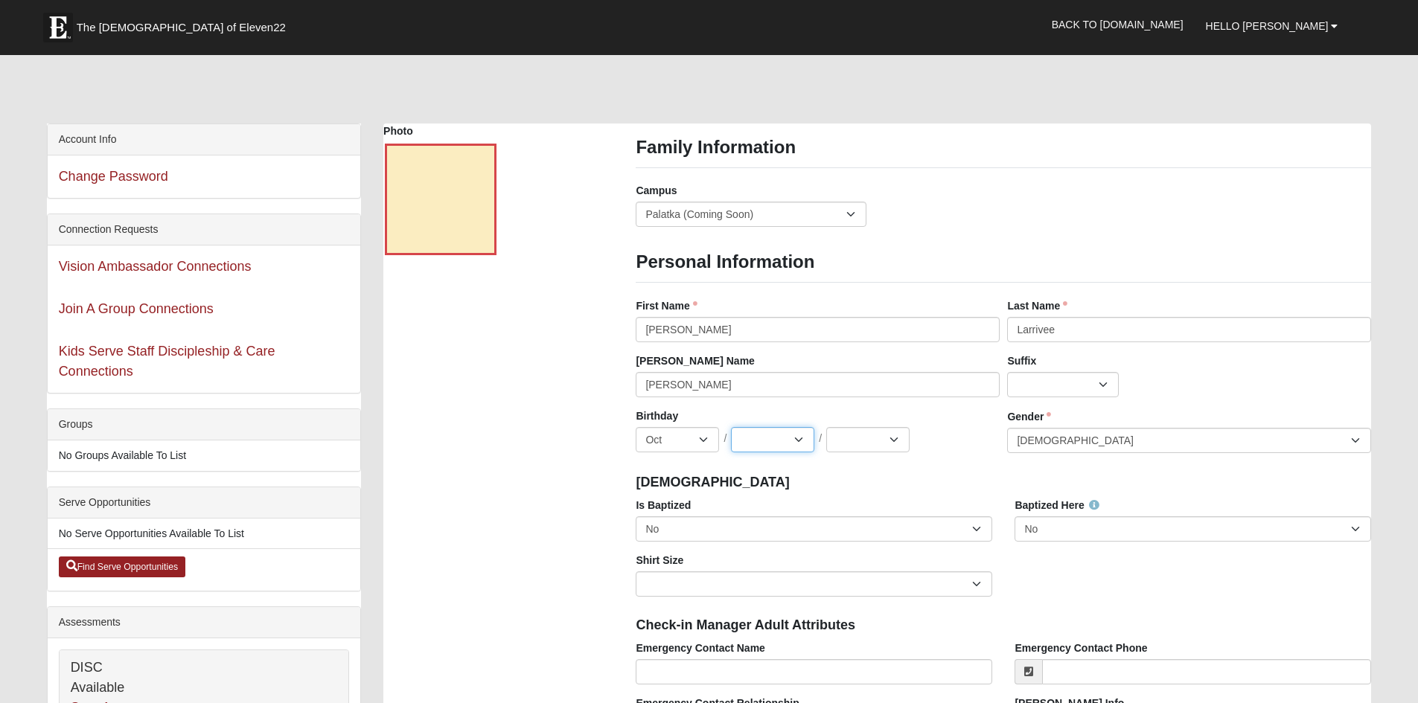
click at [794, 430] on select "1 2 3 4 5 6 7 8 9 10 11 12 13 14 15 16 17 18 19 20 21 22 23 24 25 26 27 28 29 3…" at bounding box center [772, 439] width 83 height 25
select select "20"
click at [731, 427] on select "1 2 3 4 5 6 7 8 9 10 11 12 13 14 15 16 17 18 19 20 21 22 23 24 25 26 27 28 29 3…" at bounding box center [772, 439] width 83 height 25
click at [884, 437] on select "2025 2024 2023 2022 2021 2020 2019 2018 2017 2016 2015 2014 2013 2012 2011 2010…" at bounding box center [867, 439] width 83 height 25
select select "1989"
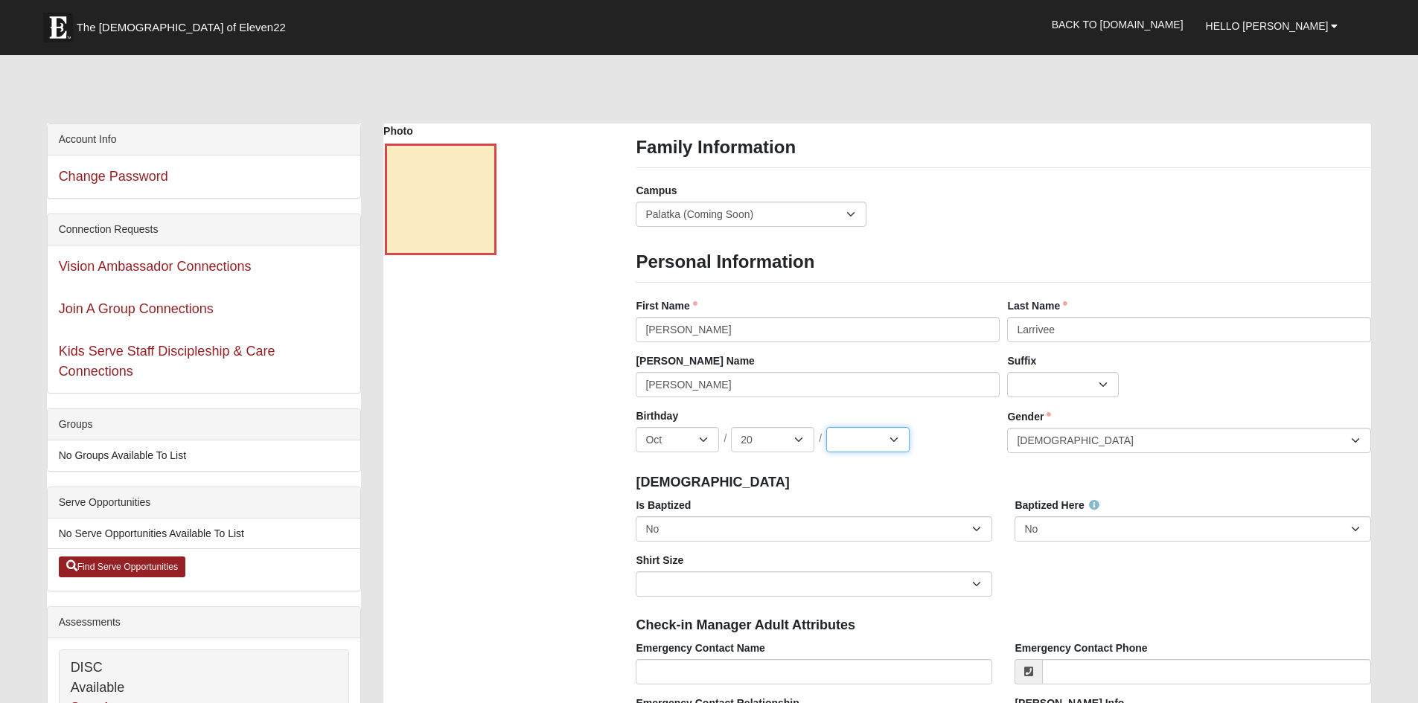
click at [826, 427] on select "2025 2024 2023 2022 2021 2020 2019 2018 2017 2016 2015 2014 2013 2012 2011 2010…" at bounding box center [867, 439] width 83 height 25
click at [850, 535] on select "No Yes" at bounding box center [814, 529] width 357 height 25
select select "True"
click at [636, 517] on select "No Yes" at bounding box center [814, 529] width 357 height 25
click at [936, 587] on select "Adult Small Adult Medium Adult Large Adult XL Adult XXL Adult 3XL Adult 4XL You…" at bounding box center [814, 584] width 357 height 25
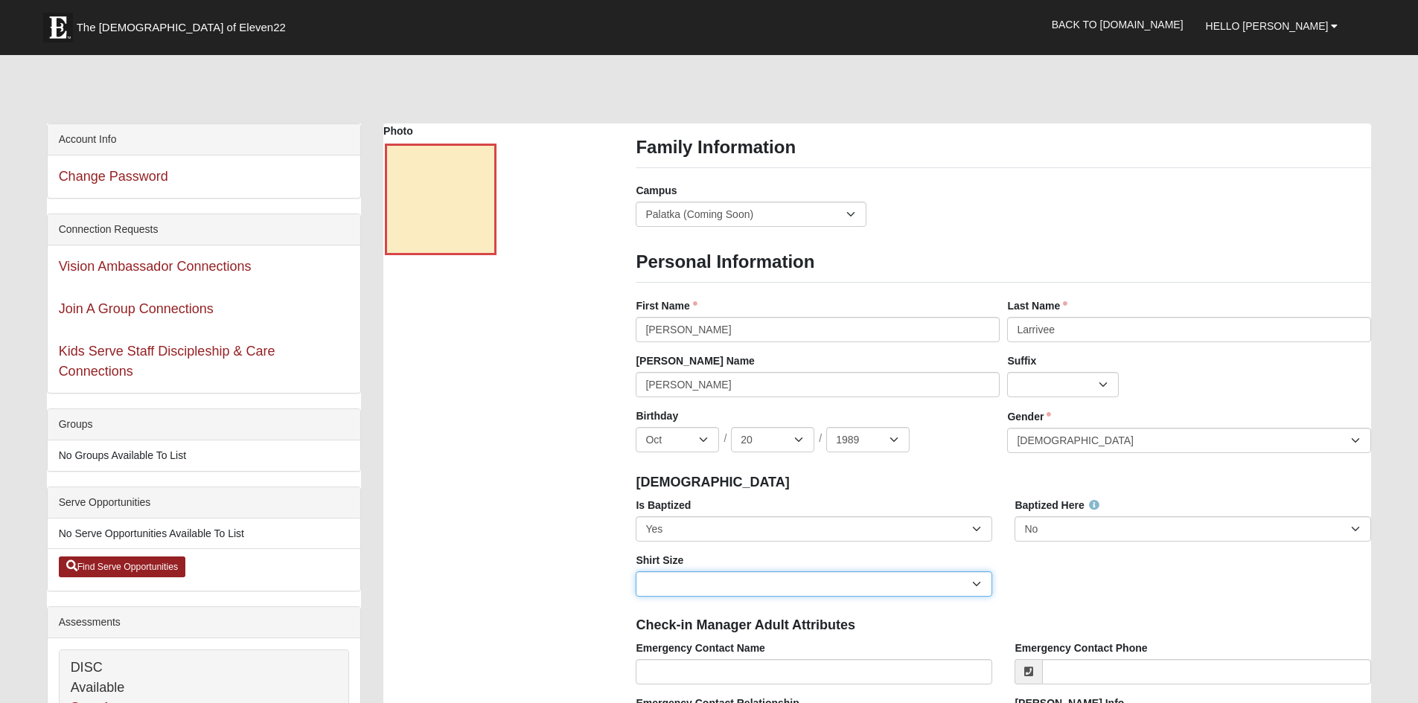
select select "Adult 4XL"
click at [636, 572] on select "Adult Small Adult Medium Adult Large Adult XL Adult XXL Adult 3XL Adult 4XL You…" at bounding box center [814, 584] width 357 height 25
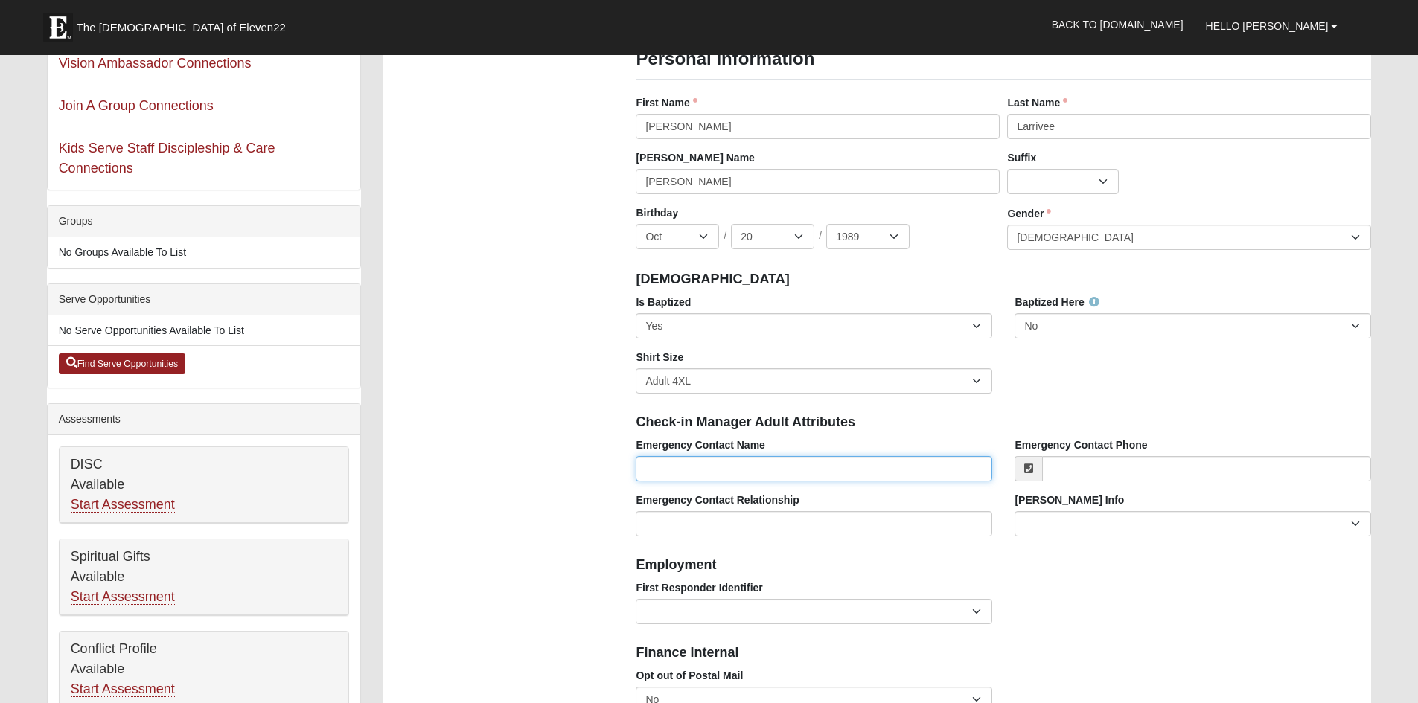
click at [705, 470] on input "Emergency Contact Name" at bounding box center [814, 468] width 357 height 25
type input "[PERSON_NAME]"
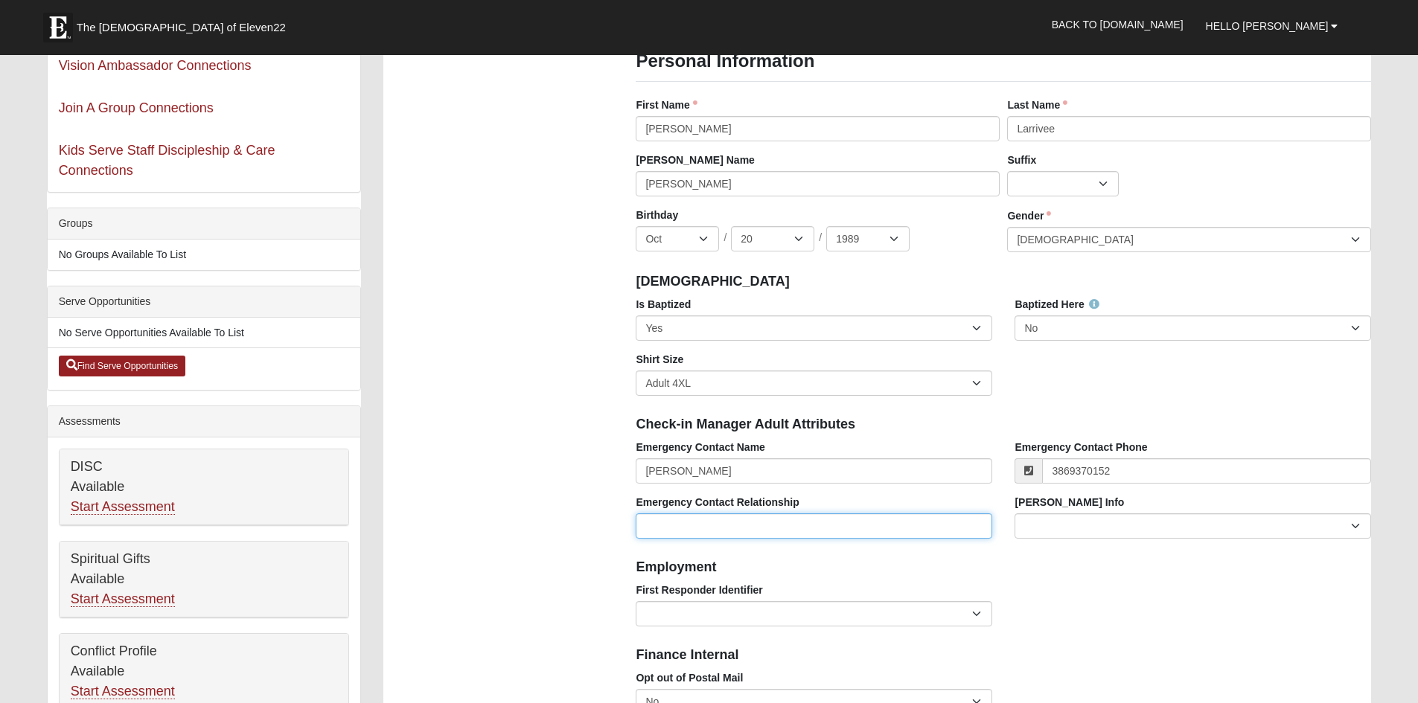
type input "[PHONE_NUMBER]"
click at [711, 522] on input "Emergency Contact Relationship" at bounding box center [814, 526] width 357 height 25
type input "Mother"
click at [749, 614] on select "EMT | Paramedic | Medical Firefighter | Fire Department Police Officer | Sherif…" at bounding box center [814, 613] width 357 height 25
click at [636, 601] on select "EMT | Paramedic | Medical Firefighter | Fire Department Police Officer | Sherif…" at bounding box center [814, 613] width 357 height 25
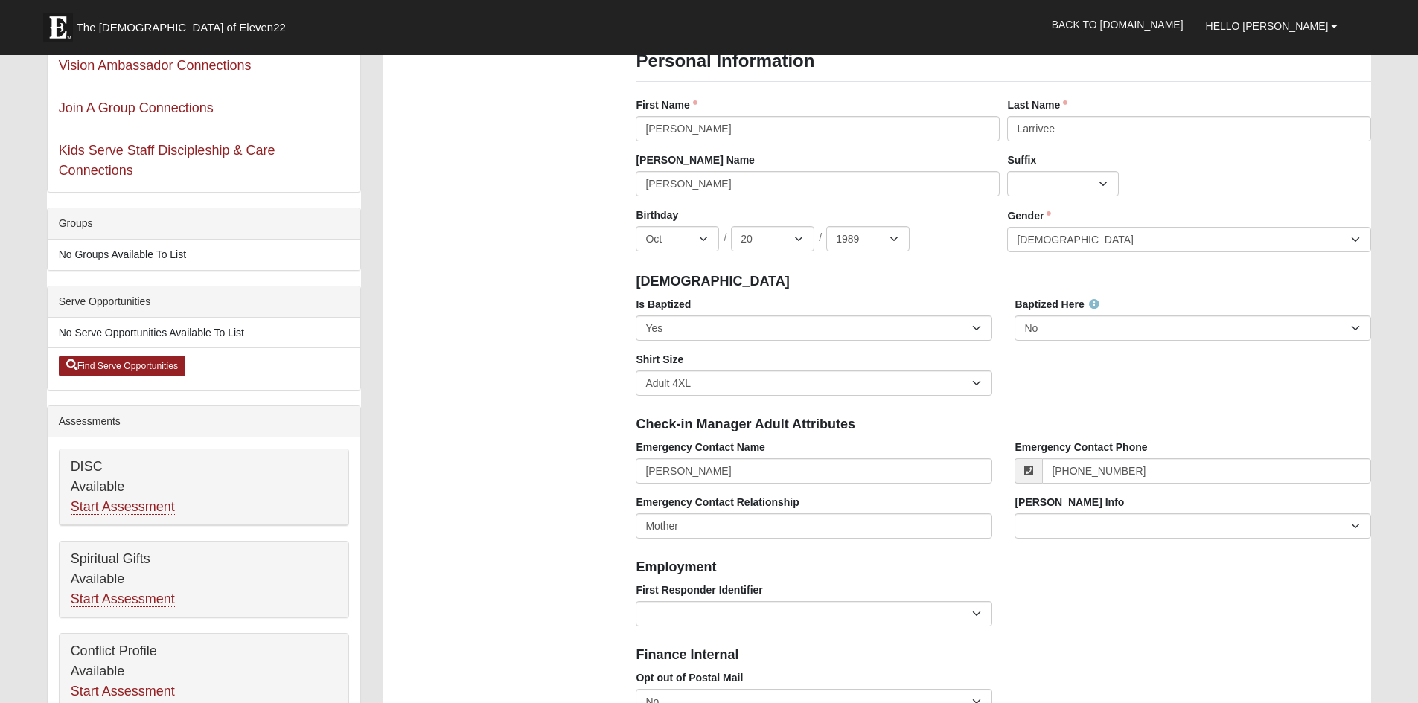
click at [1071, 566] on h4 "Employment" at bounding box center [1003, 568] width 735 height 16
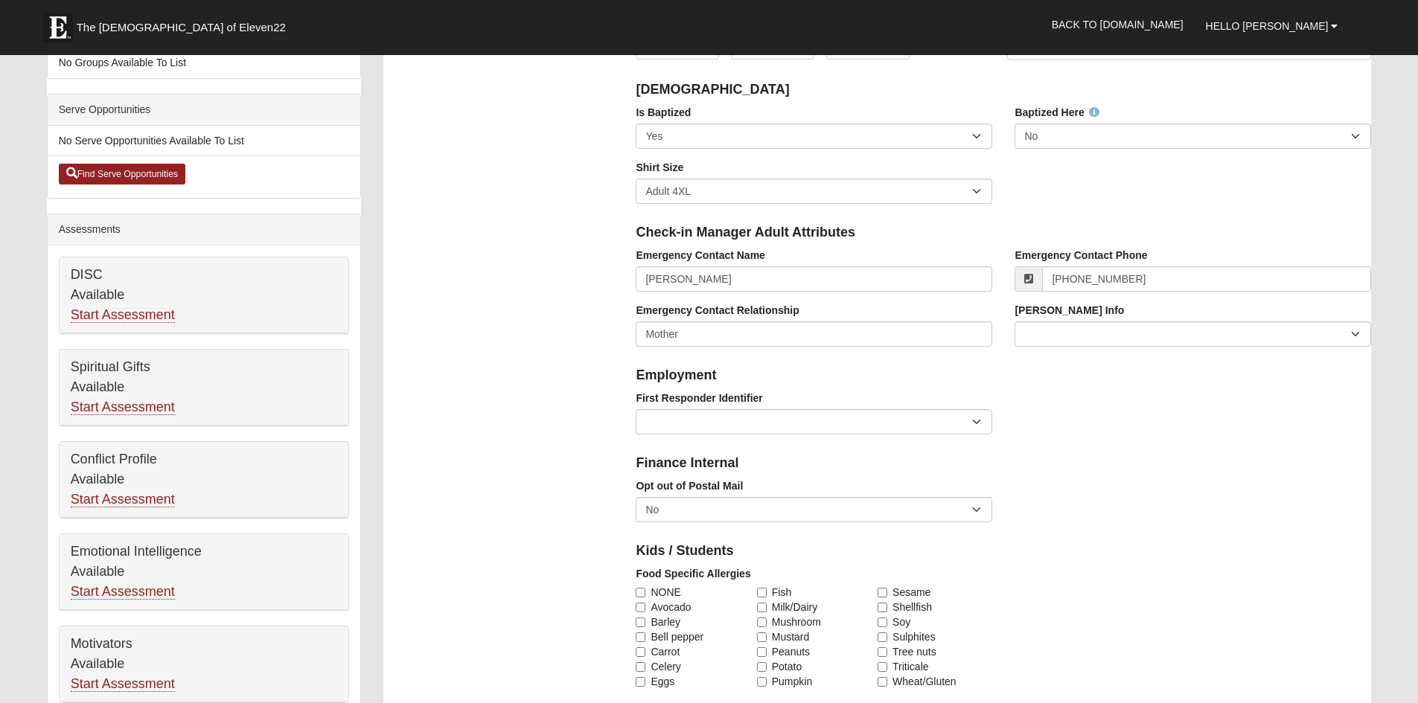
scroll to position [395, 0]
click at [754, 504] on select "No Yes" at bounding box center [814, 508] width 357 height 25
select select
click at [636, 496] on select "No Yes" at bounding box center [814, 508] width 357 height 25
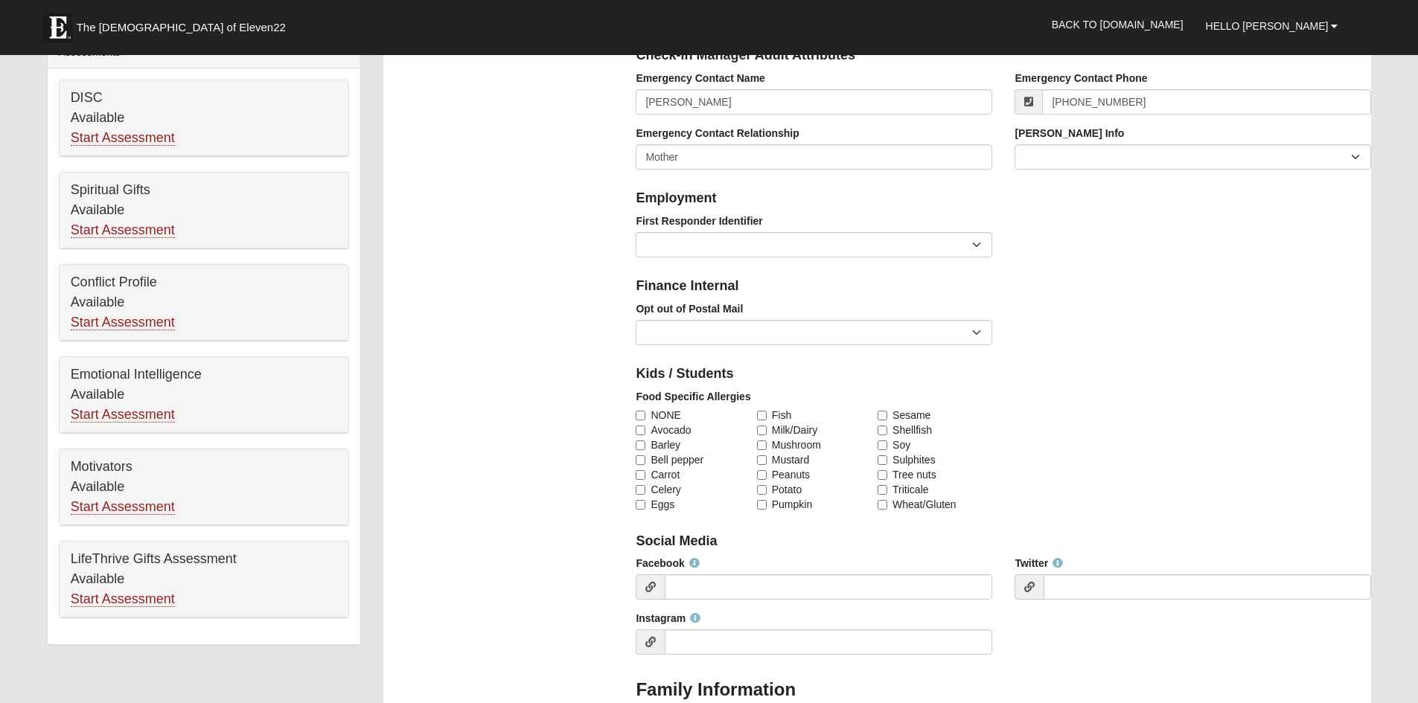
scroll to position [618, 0]
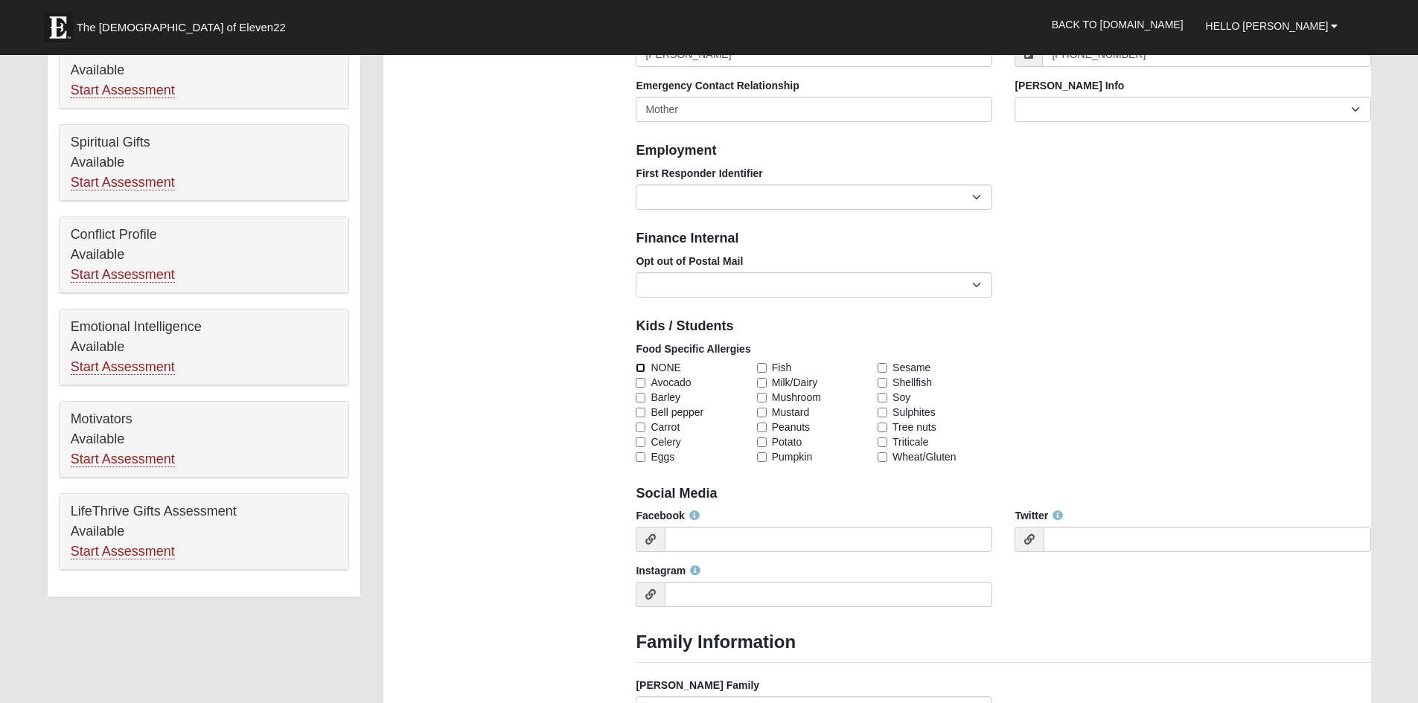
click at [645, 368] on input "NONE" at bounding box center [641, 368] width 10 height 10
checkbox input "true"
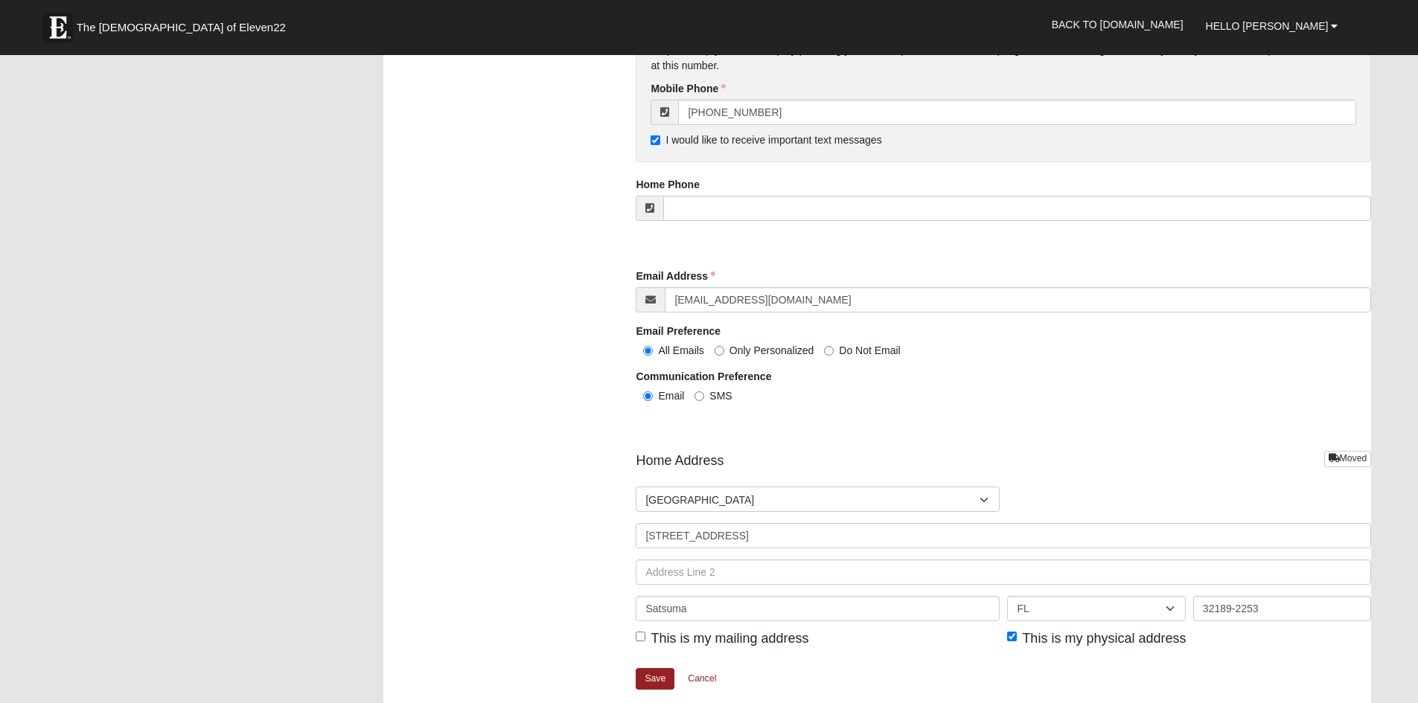
scroll to position [1417, 0]
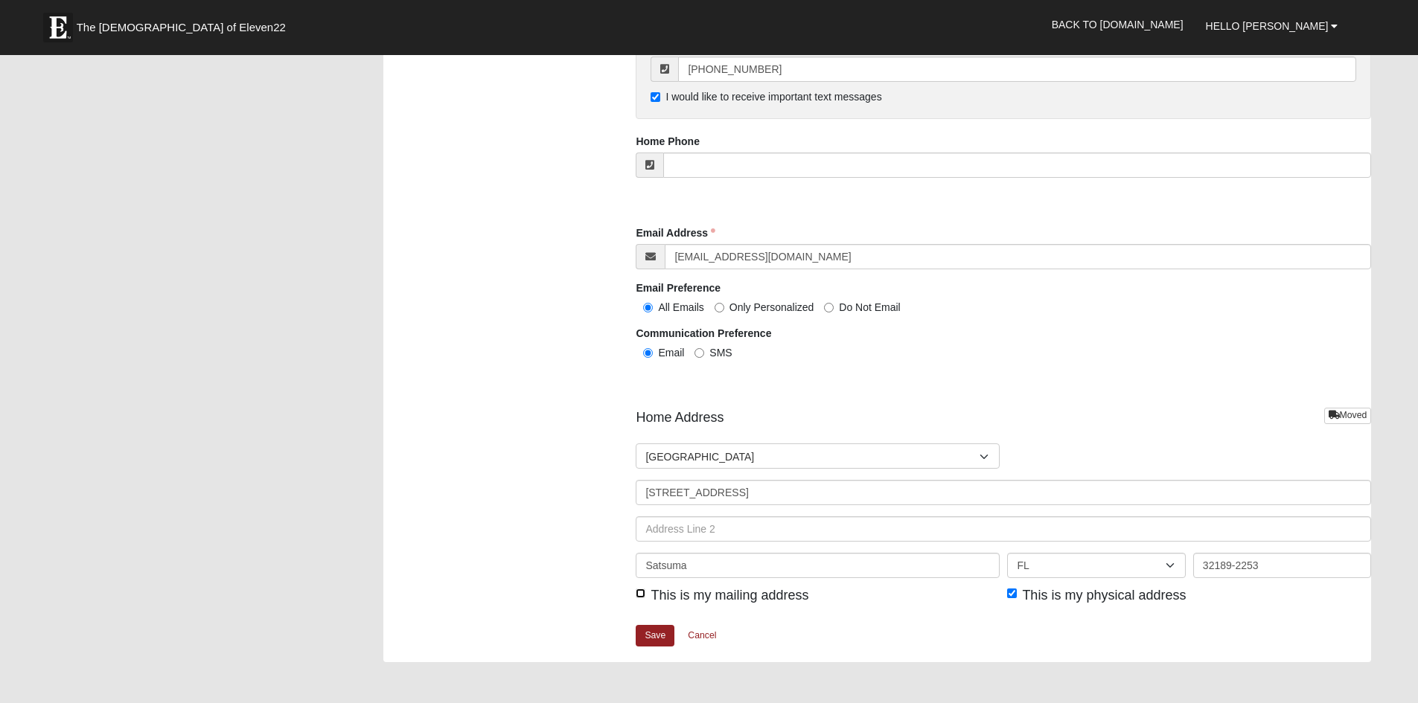
click at [639, 590] on input "This is my mailing address" at bounding box center [641, 594] width 10 height 10
checkbox input "true"
click at [653, 636] on link "Save" at bounding box center [655, 634] width 39 height 22
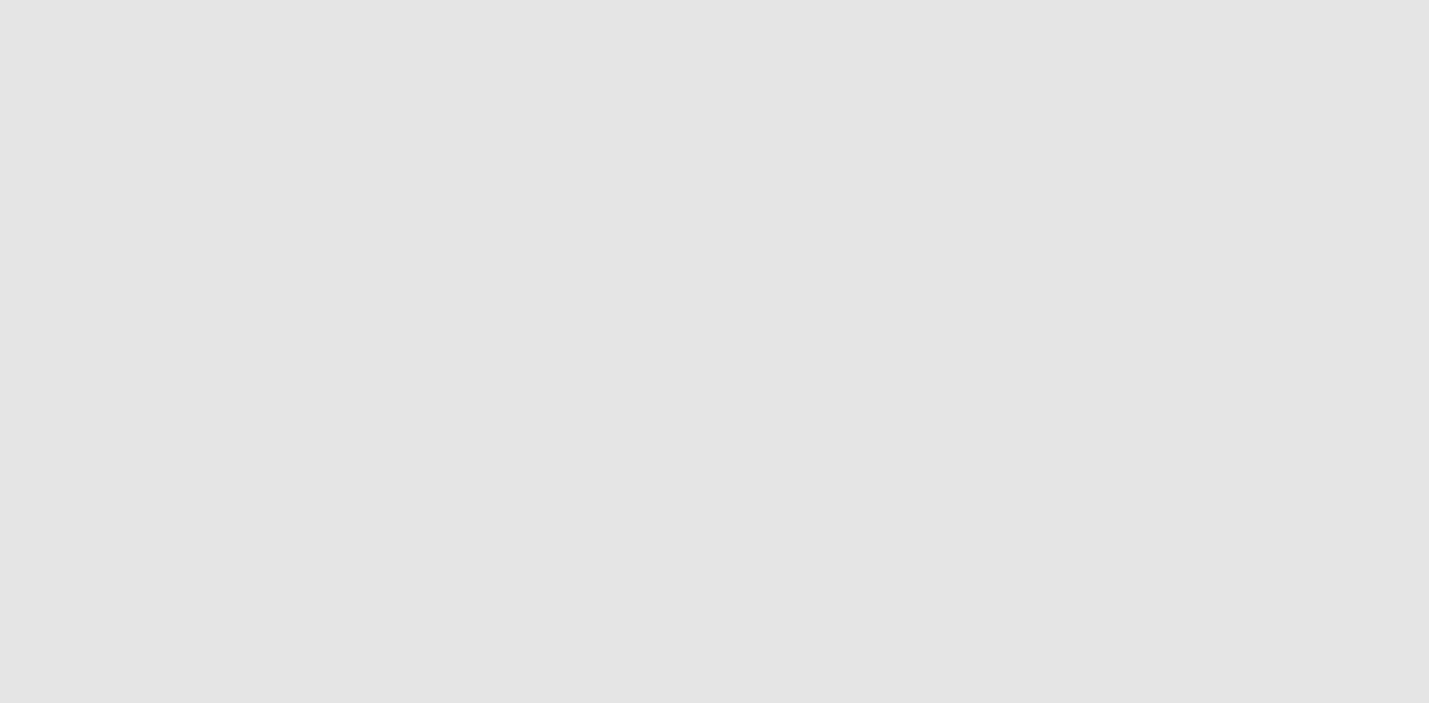
click at [550, 19] on html at bounding box center [714, 9] width 1429 height 19
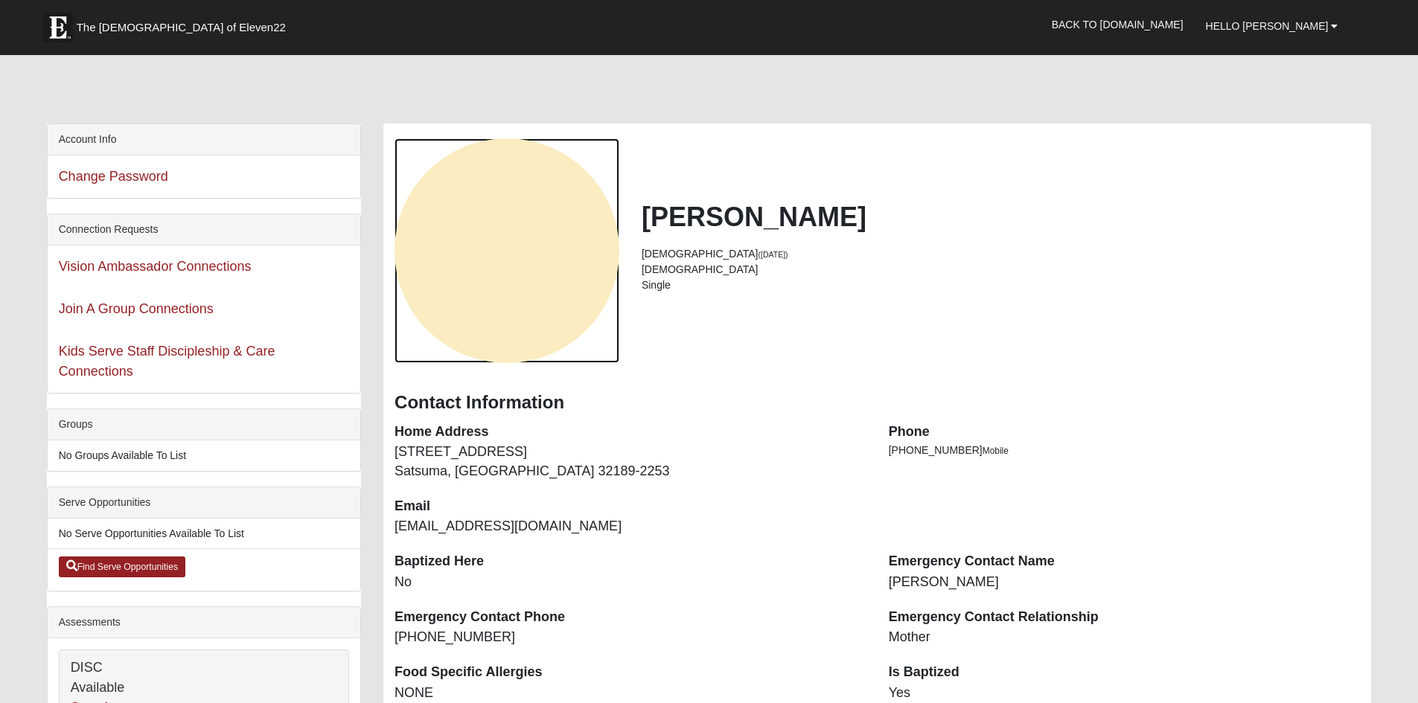
click at [504, 287] on div "View Fullsize Photo" at bounding box center [507, 250] width 225 height 225
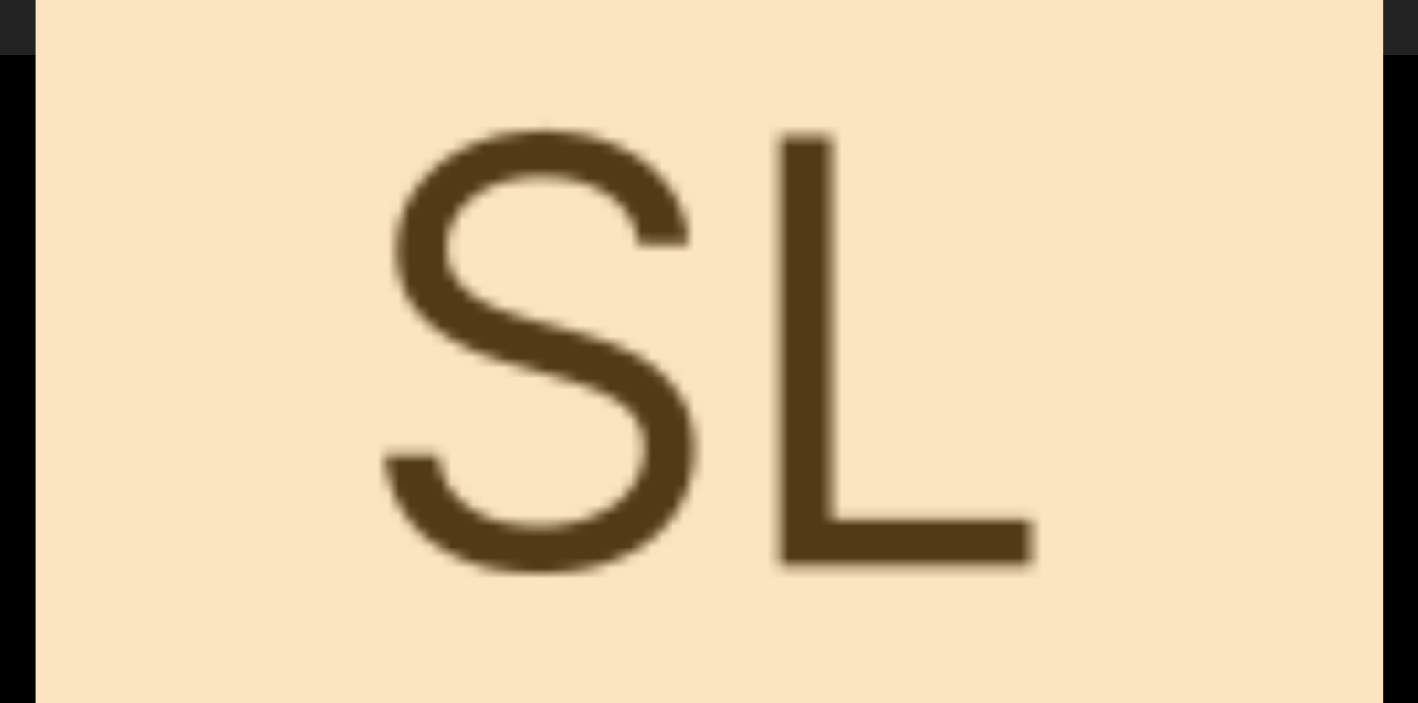
click at [327, 126] on div "View Fullsize Photo" at bounding box center [709, 351] width 1347 height 1347
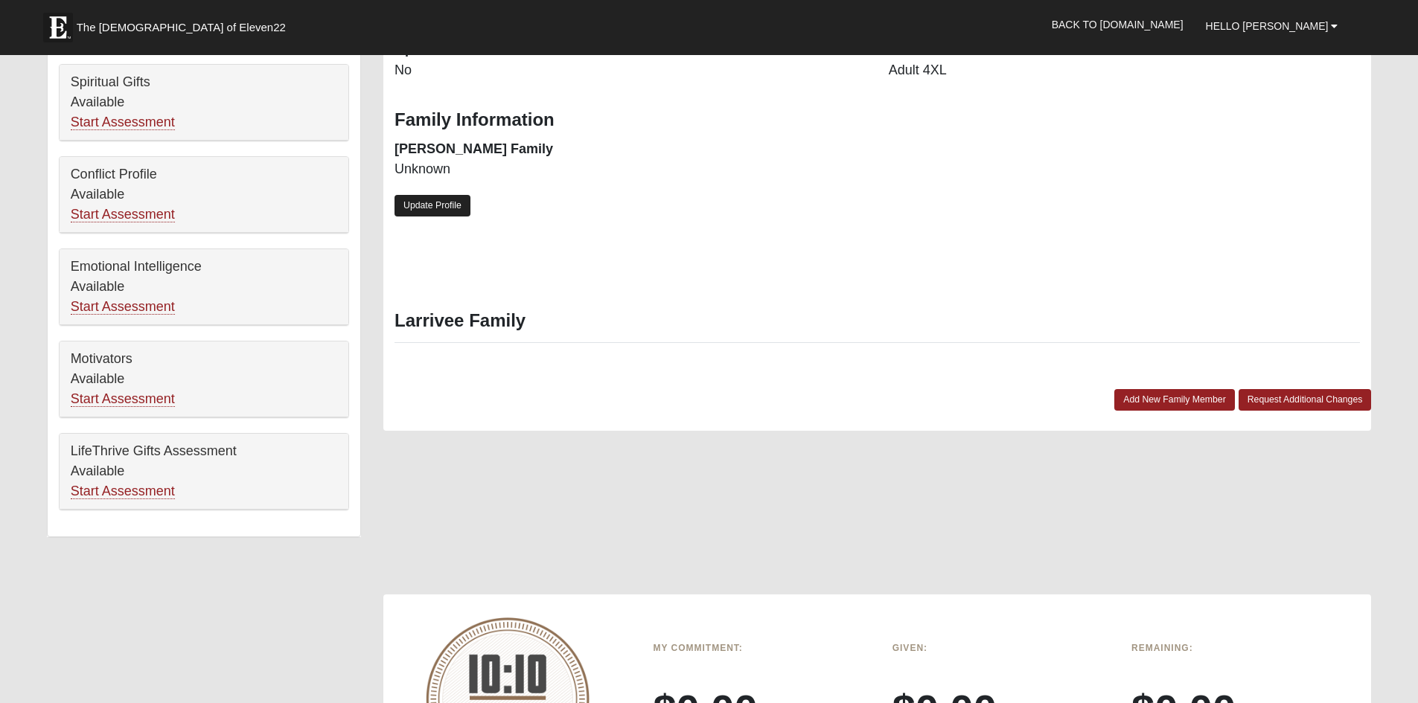
click at [435, 208] on link "Update Profile" at bounding box center [433, 206] width 76 height 22
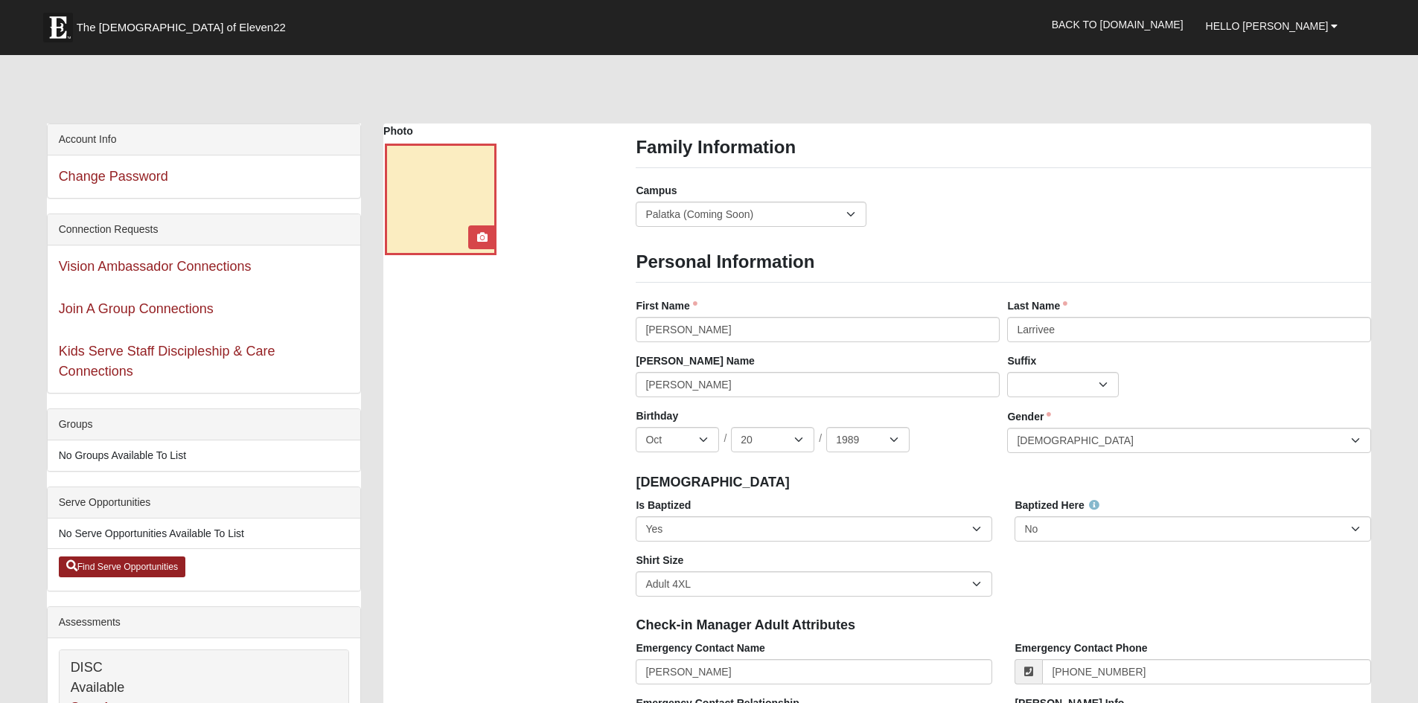
click at [438, 218] on div at bounding box center [441, 200] width 112 height 112
click at [496, 237] on div at bounding box center [482, 238] width 28 height 24
click at [482, 240] on icon at bounding box center [482, 237] width 10 height 10
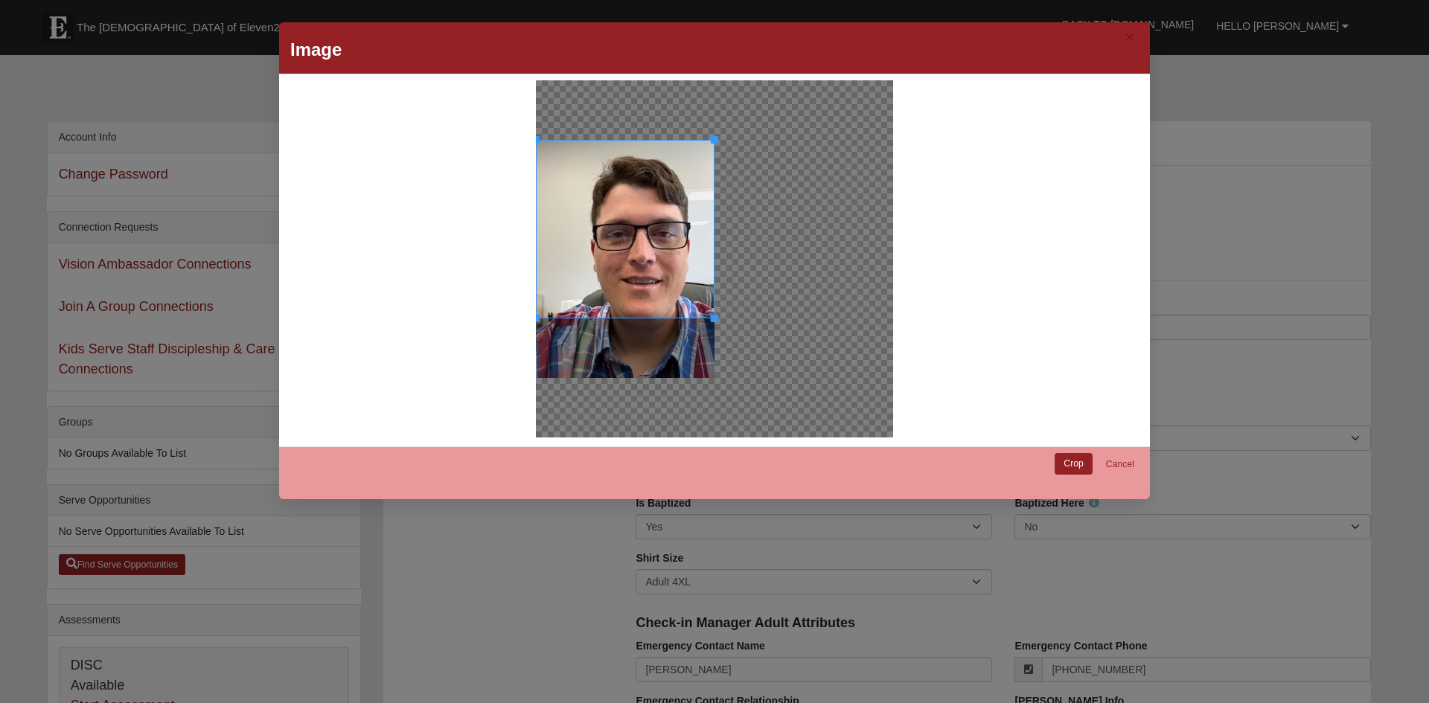
drag, startPoint x: 636, startPoint y: 298, endPoint x: 607, endPoint y: 262, distance: 45.6
click at [607, 262] on div at bounding box center [625, 229] width 179 height 179
drag, startPoint x: 617, startPoint y: 249, endPoint x: 642, endPoint y: 242, distance: 25.5
click at [642, 242] on div at bounding box center [625, 229] width 179 height 179
click at [1068, 459] on link "Crop" at bounding box center [1074, 464] width 38 height 22
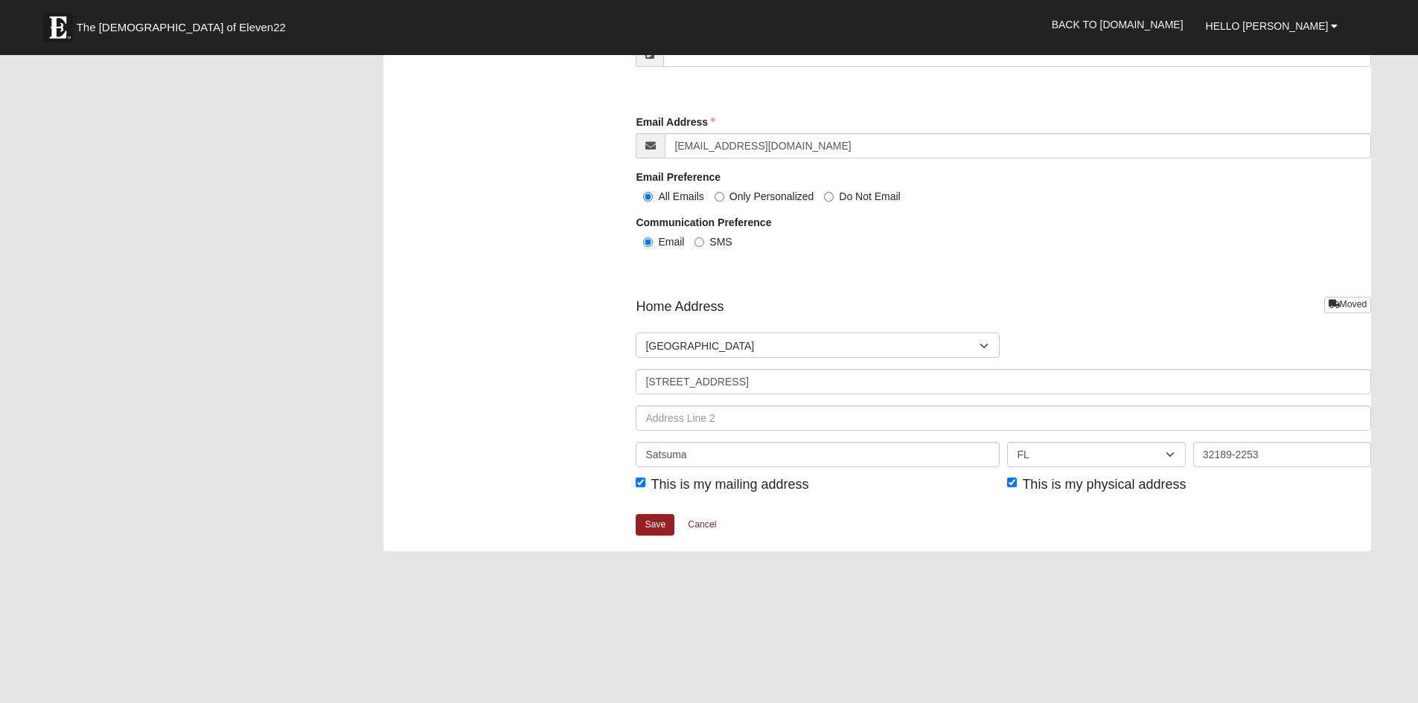
scroll to position [1568, 0]
click at [645, 521] on link "Save" at bounding box center [655, 527] width 39 height 22
